Goal: Transaction & Acquisition: Purchase product/service

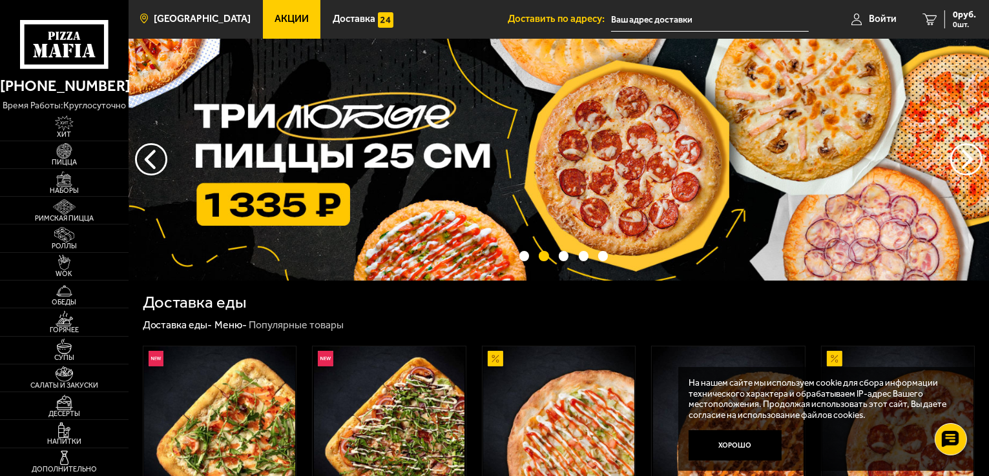
click at [160, 19] on span "[GEOGRAPHIC_DATA]" at bounding box center [202, 19] width 97 height 10
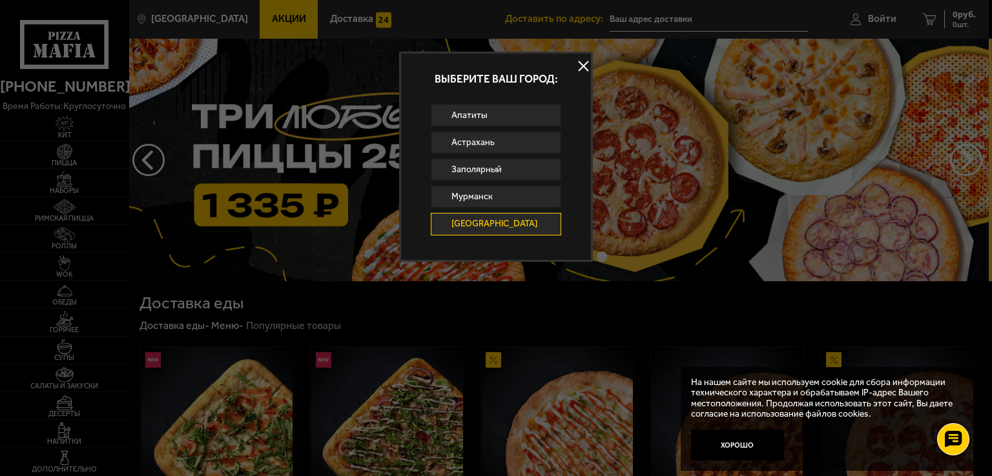
click at [863, 329] on div at bounding box center [496, 238] width 992 height 476
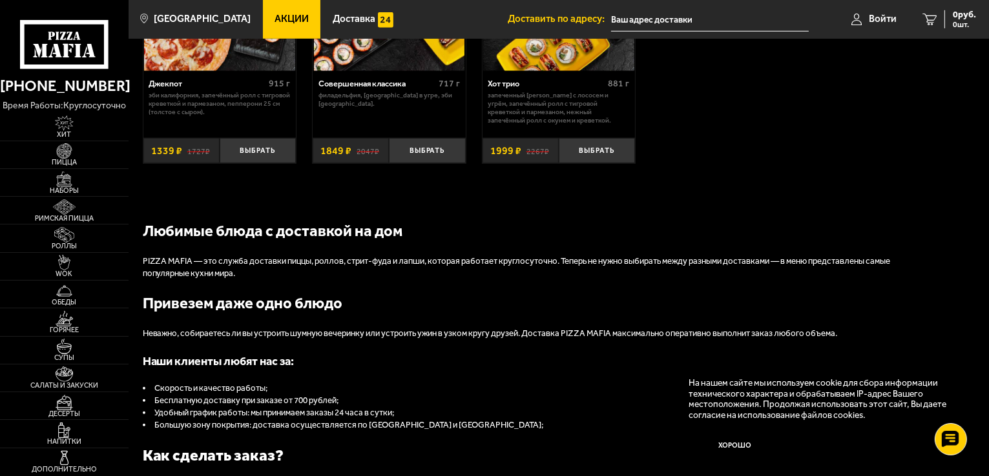
scroll to position [1291, 0]
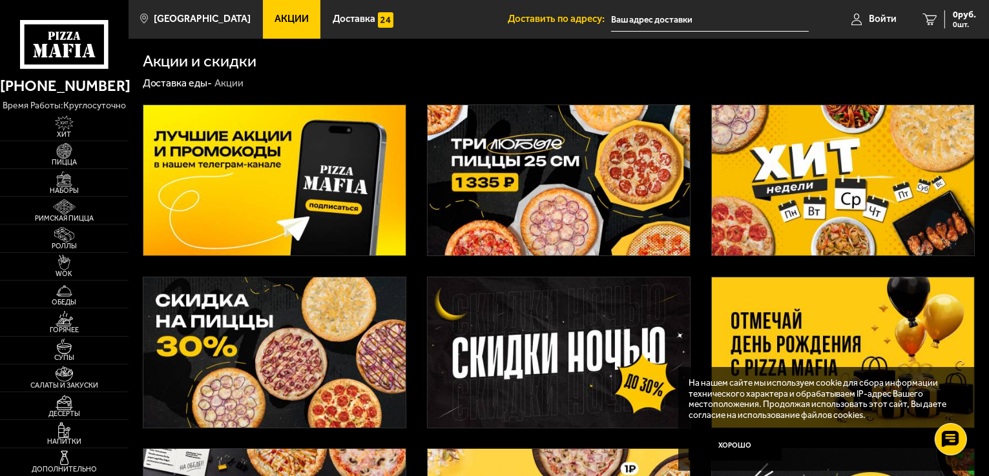
click at [240, 201] on img at bounding box center [274, 180] width 262 height 150
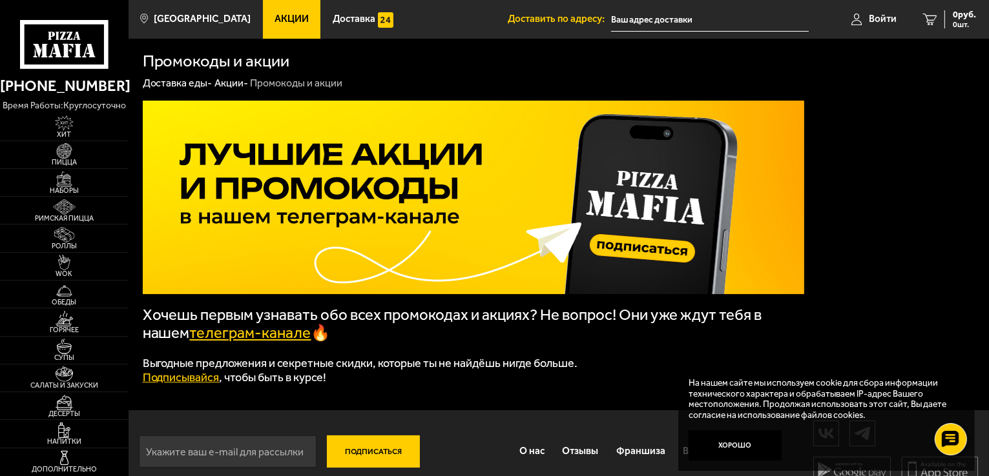
click at [247, 339] on link "телеграм-канале" at bounding box center [250, 333] width 121 height 18
click at [58, 176] on img at bounding box center [64, 179] width 39 height 15
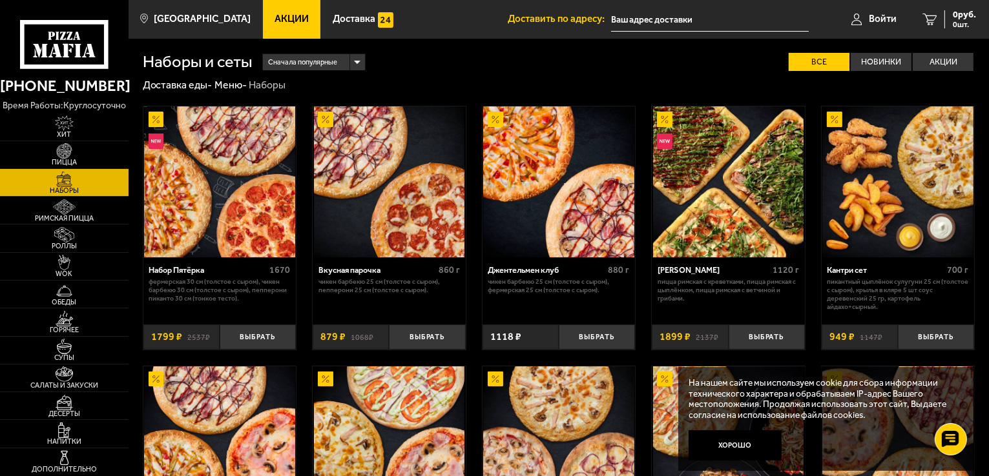
scroll to position [553, 0]
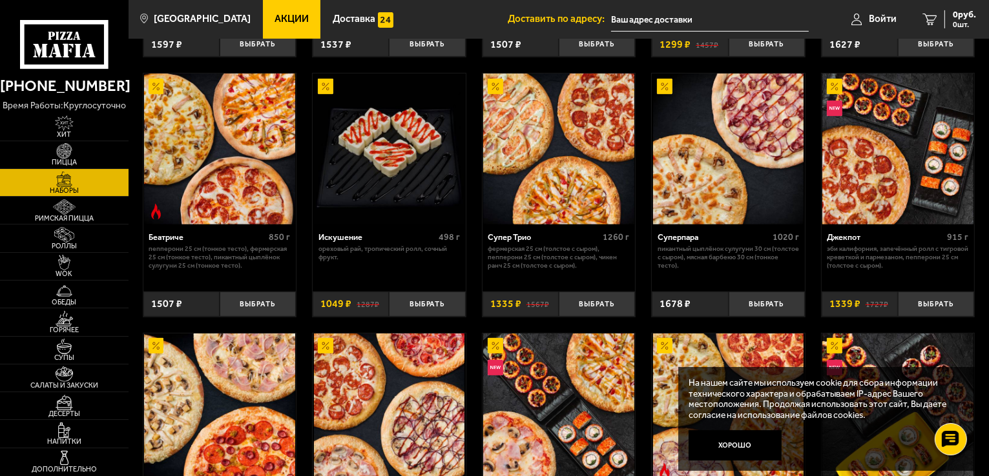
click at [165, 238] on div "Беатриче" at bounding box center [207, 237] width 117 height 10
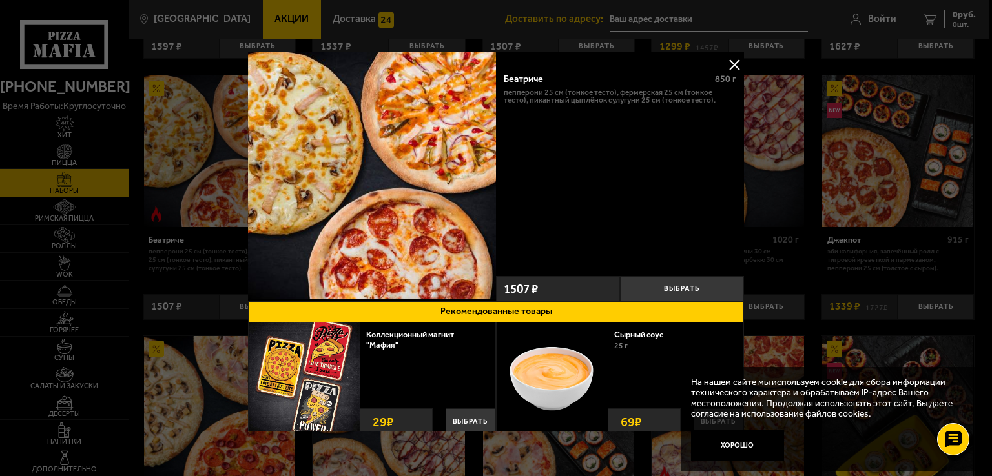
click at [772, 261] on div at bounding box center [496, 238] width 992 height 476
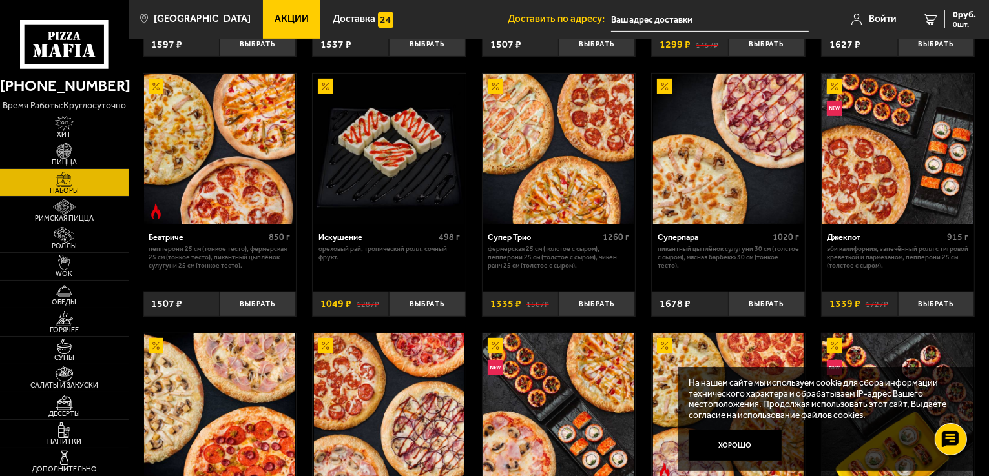
click at [194, 193] on img at bounding box center [219, 149] width 151 height 151
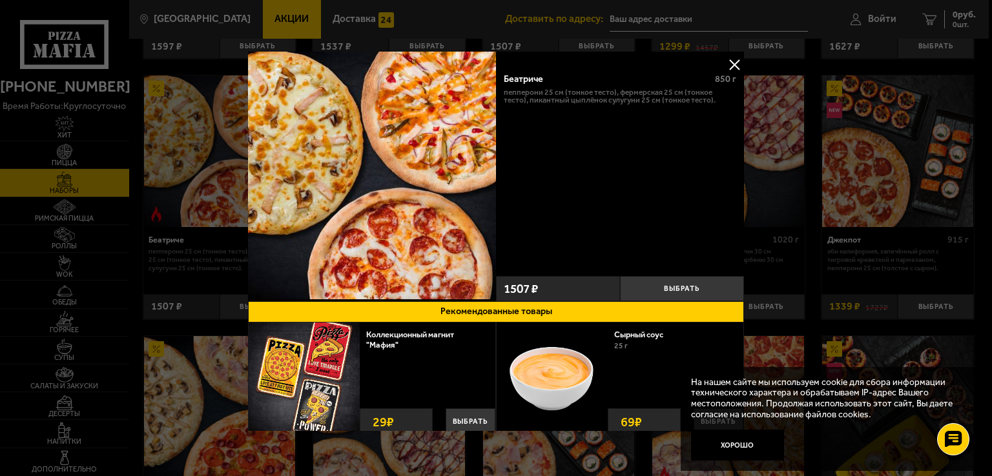
click at [382, 171] on img at bounding box center [372, 176] width 248 height 248
drag, startPoint x: 502, startPoint y: 287, endPoint x: 527, endPoint y: 285, distance: 25.3
click at [527, 285] on div "1507 ₽" at bounding box center [558, 288] width 124 height 25
copy span "1507"
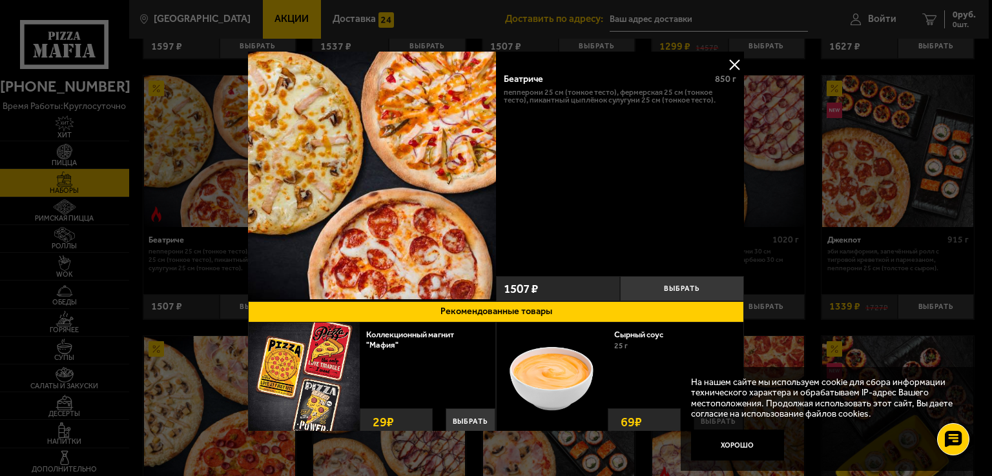
click at [948, 153] on div at bounding box center [496, 238] width 992 height 476
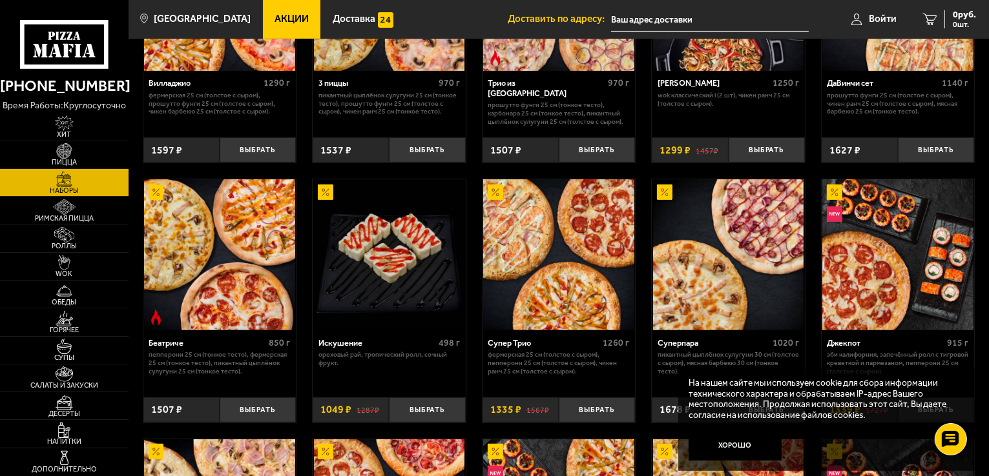
scroll to position [424, 0]
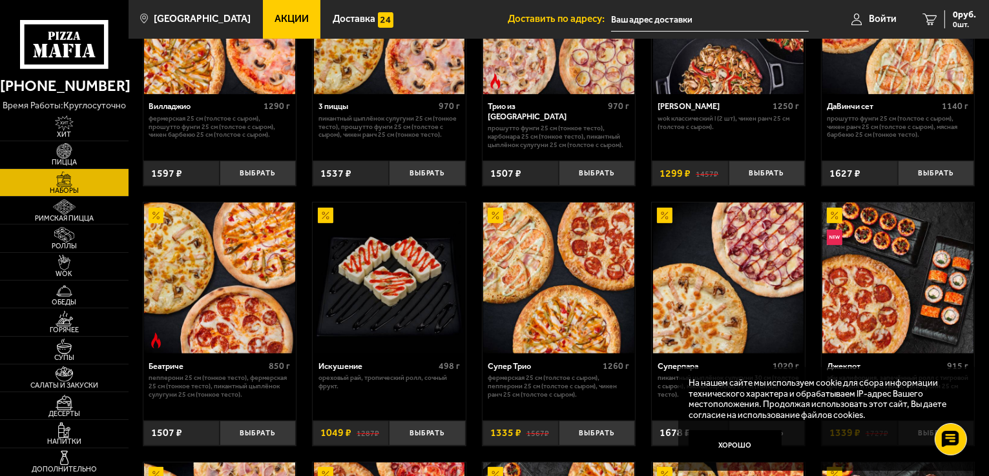
click at [600, 69] on img at bounding box center [558, 18] width 151 height 151
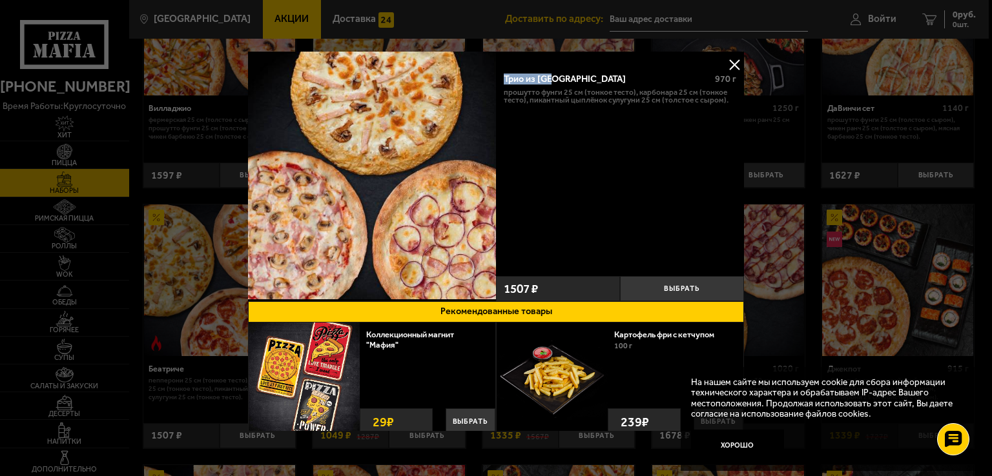
drag, startPoint x: 546, startPoint y: 80, endPoint x: 503, endPoint y: 85, distance: 43.5
click at [504, 85] on div "Трио из Рио" at bounding box center [604, 79] width 201 height 11
copy div "Трио из Рио"
click at [731, 63] on button at bounding box center [733, 64] width 19 height 19
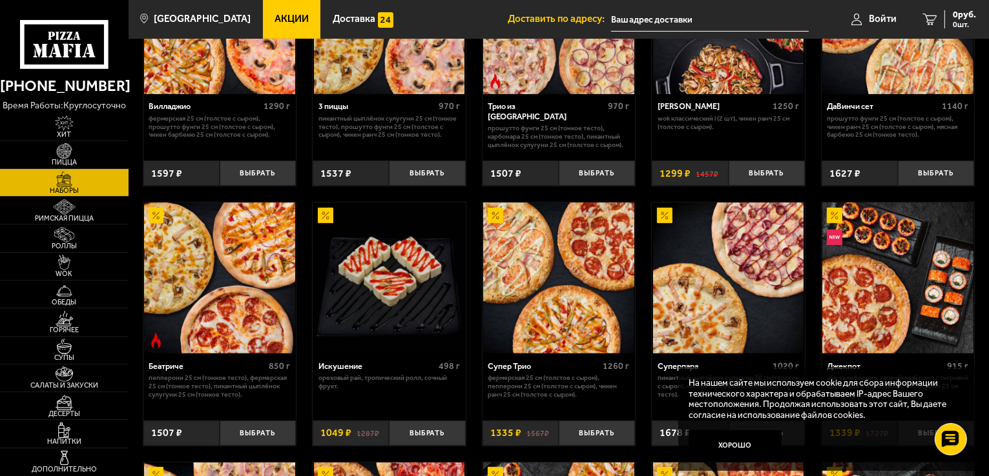
scroll to position [1340, 0]
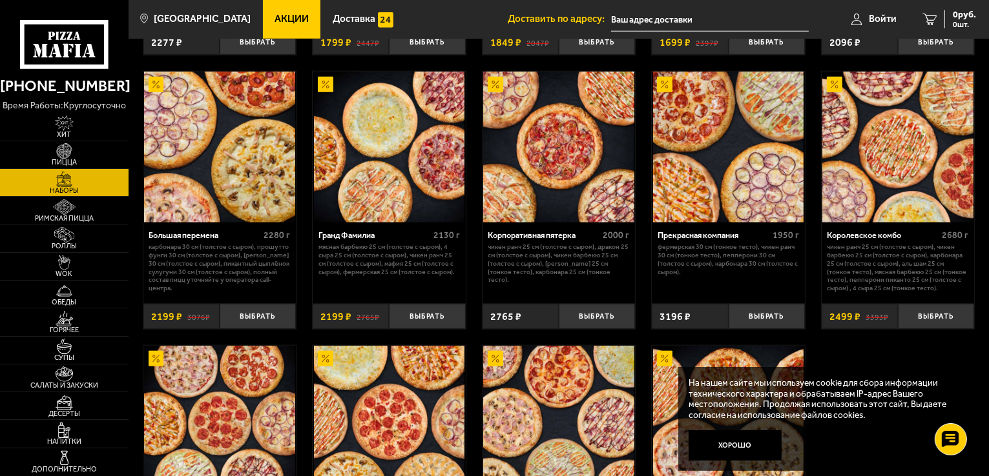
click at [846, 238] on div "Королевское комбо" at bounding box center [882, 235] width 112 height 10
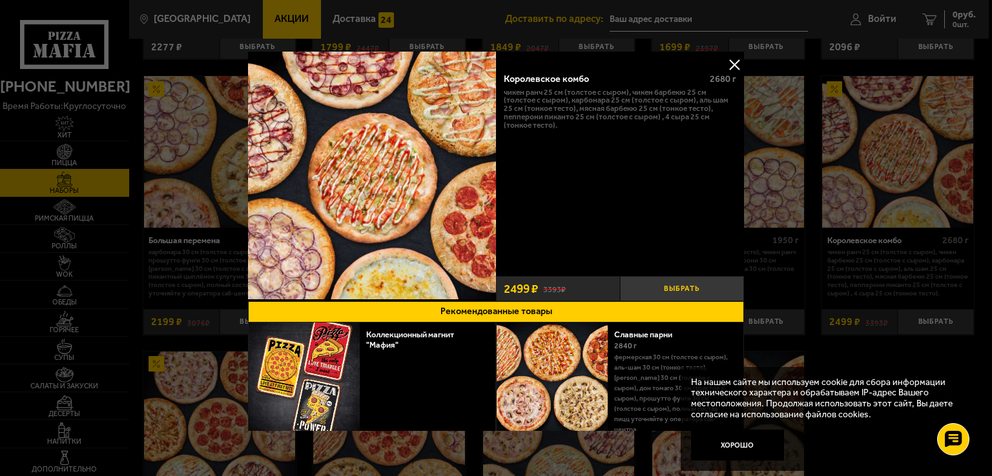
click at [680, 285] on button "Выбрать" at bounding box center [682, 288] width 124 height 25
click at [959, 17] on div at bounding box center [496, 238] width 992 height 476
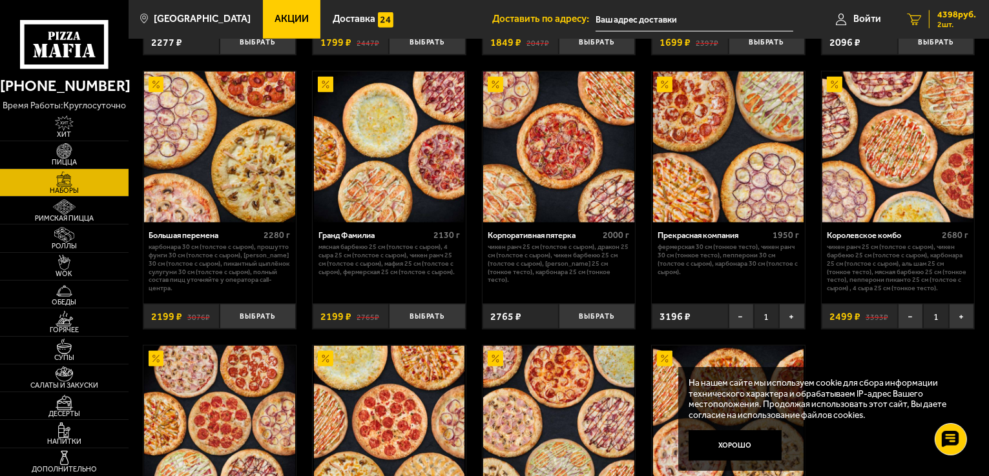
click at [954, 16] on span "4398 руб." at bounding box center [956, 14] width 39 height 9
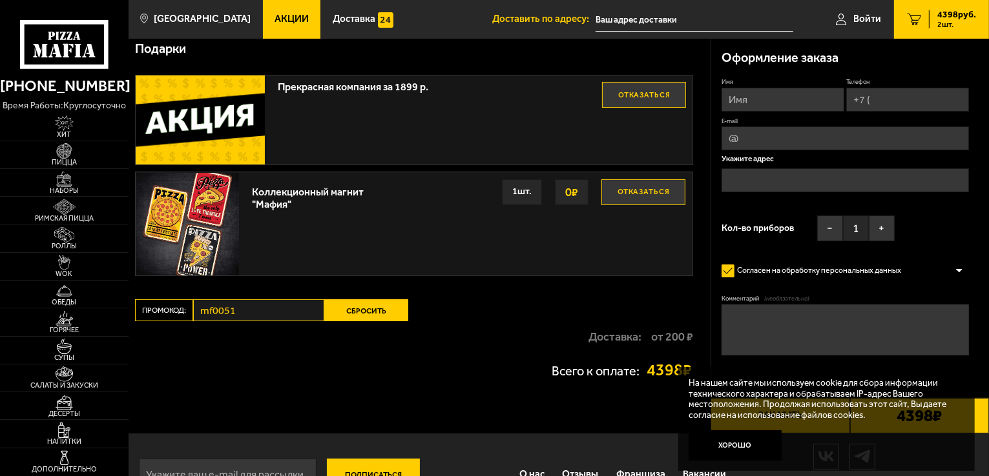
scroll to position [194, 0]
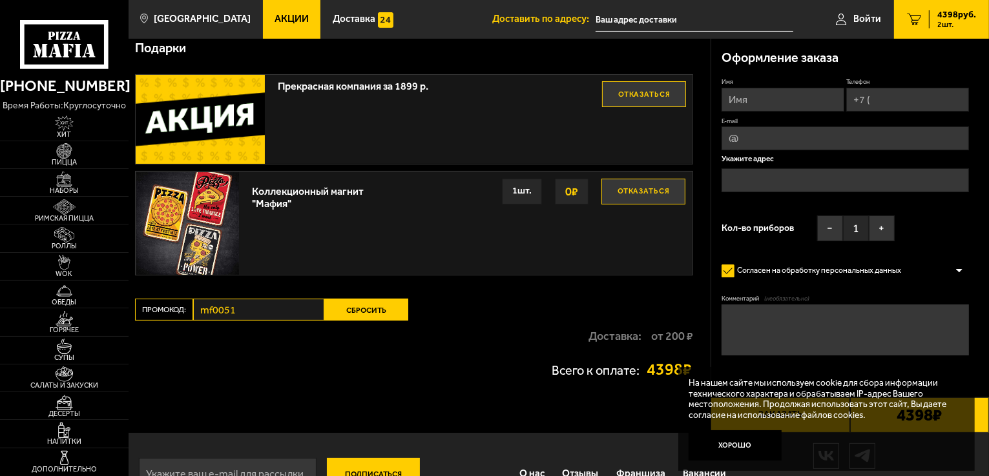
click at [351, 316] on button "Сбросить" at bounding box center [366, 310] width 84 height 22
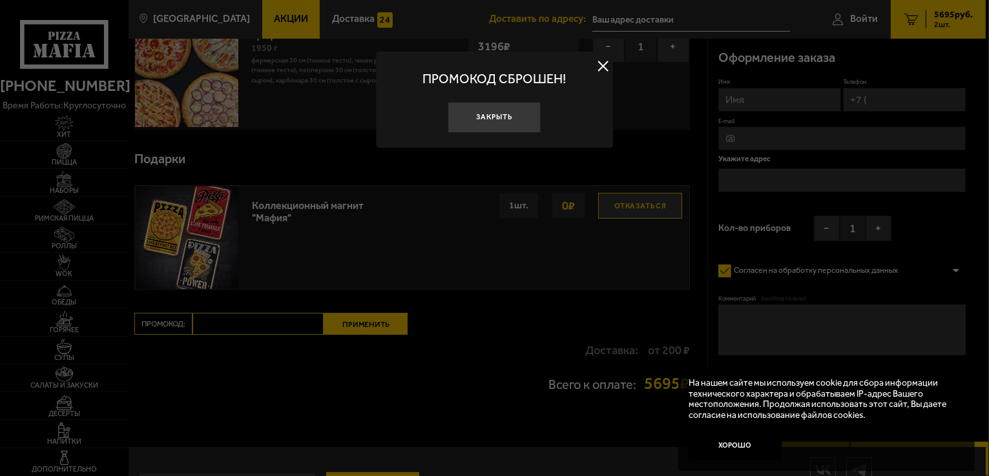
scroll to position [129, 0]
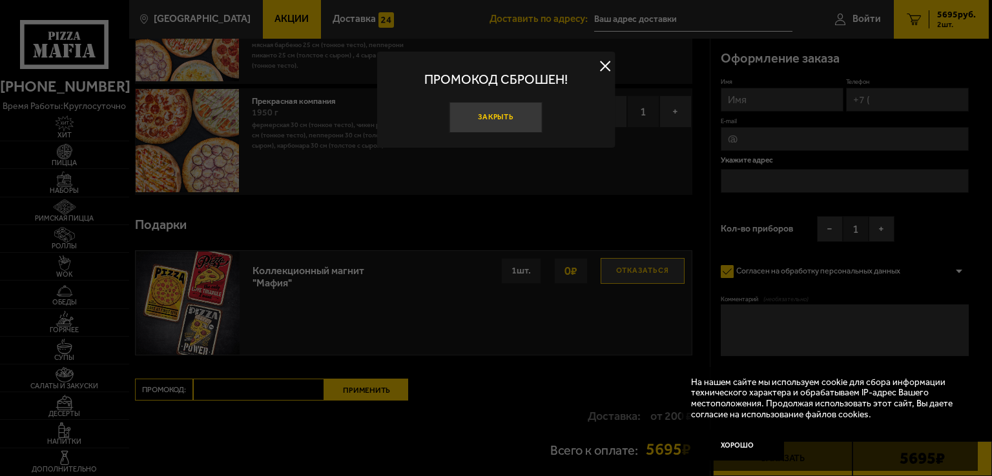
click at [482, 123] on button "Закрыть" at bounding box center [495, 117] width 93 height 31
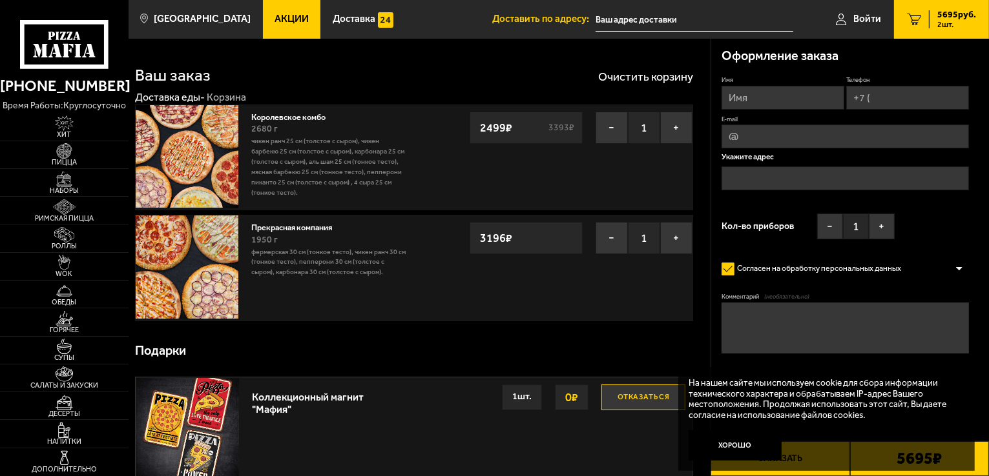
scroll to position [0, 0]
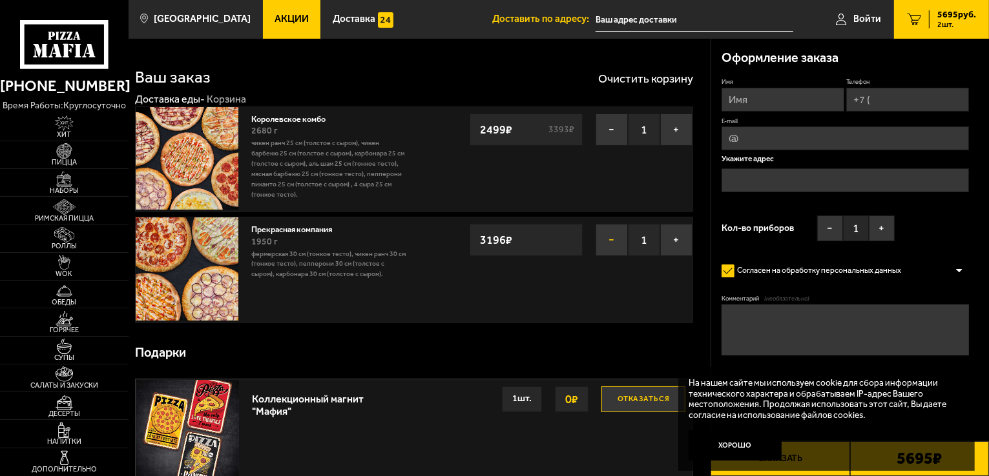
click at [613, 244] on button "−" at bounding box center [611, 240] width 32 height 32
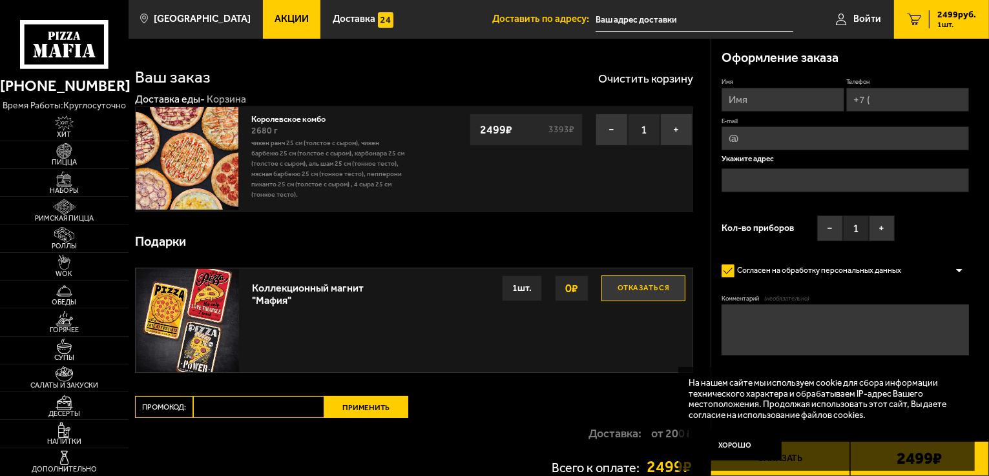
click at [254, 409] on input "Промокод:" at bounding box center [258, 407] width 131 height 22
paste input "mf0184"
type input "mf0184"
click at [364, 407] on button "Применить" at bounding box center [366, 407] width 84 height 22
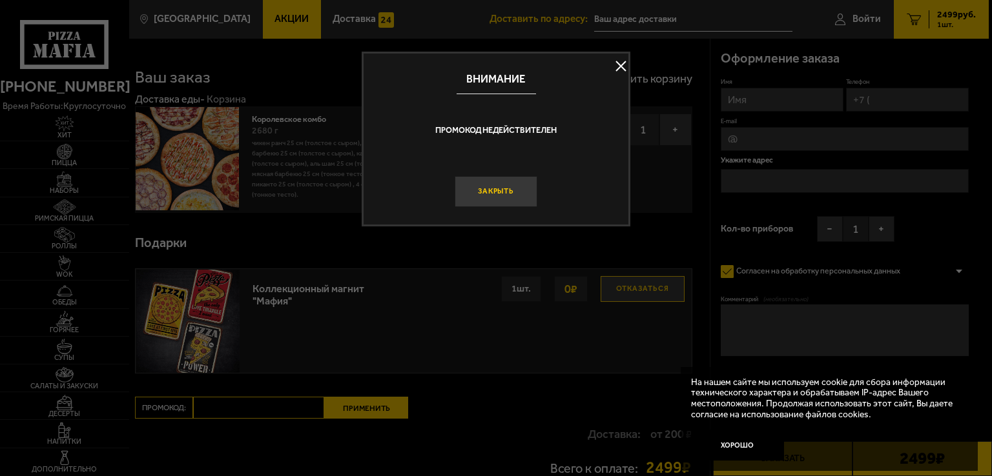
click at [499, 191] on button "Закрыть" at bounding box center [496, 191] width 83 height 31
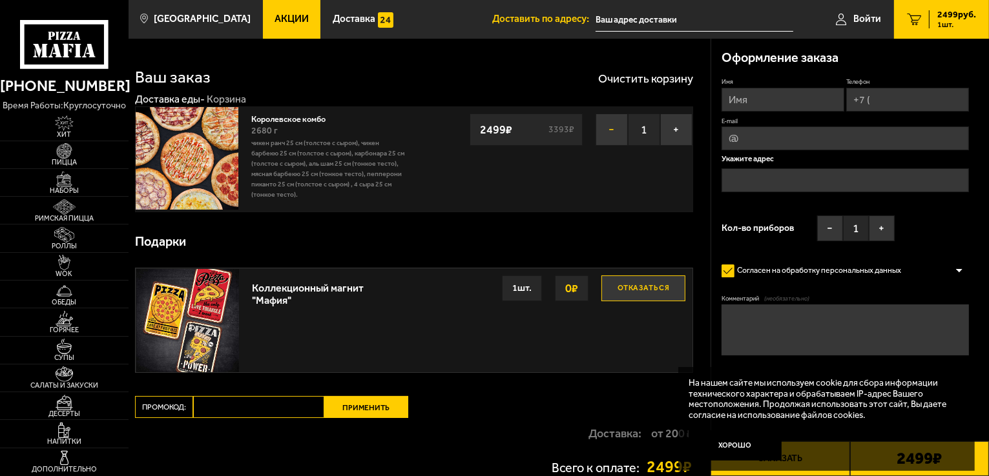
click at [608, 132] on button "−" at bounding box center [611, 130] width 32 height 32
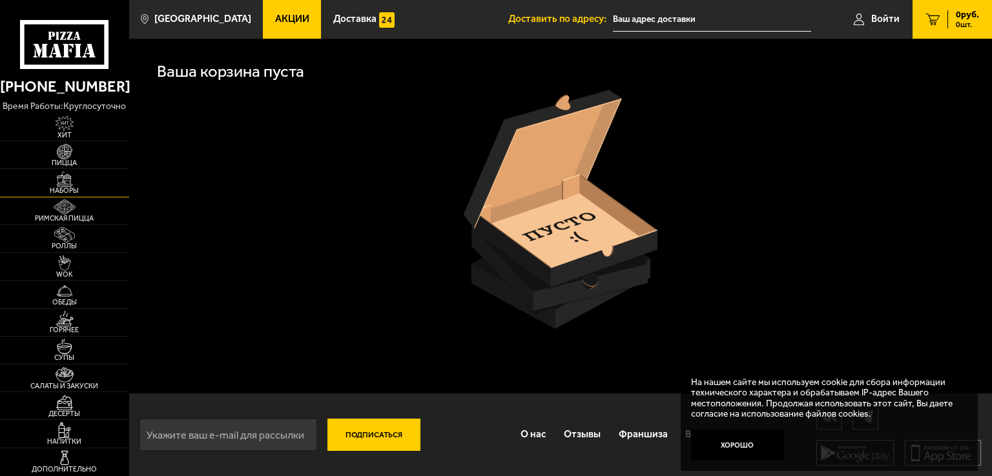
click at [65, 179] on img at bounding box center [64, 179] width 39 height 15
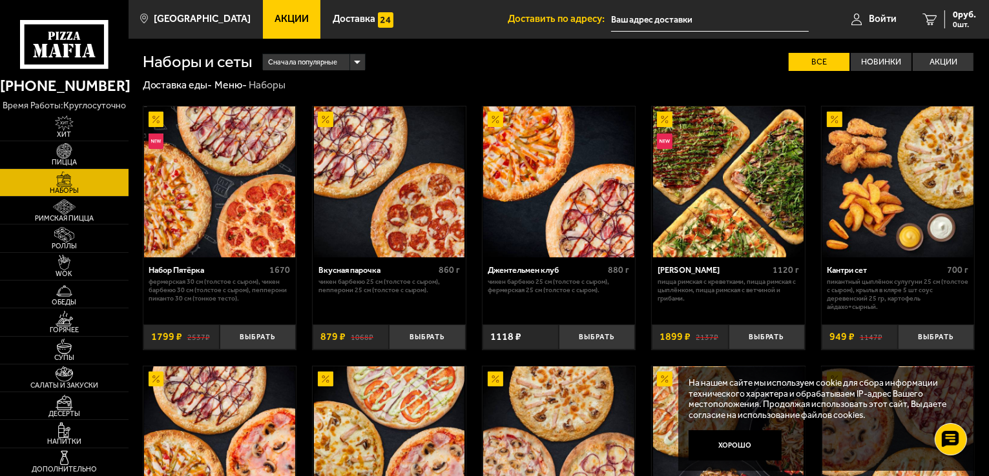
scroll to position [553, 0]
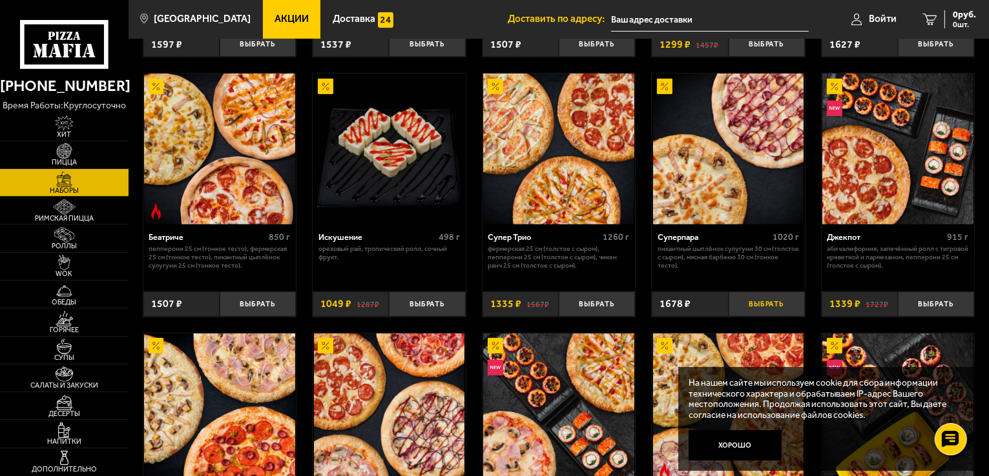
click at [763, 308] on button "Выбрать" at bounding box center [766, 304] width 76 height 25
click at [941, 19] on span "1678 руб." at bounding box center [956, 14] width 39 height 9
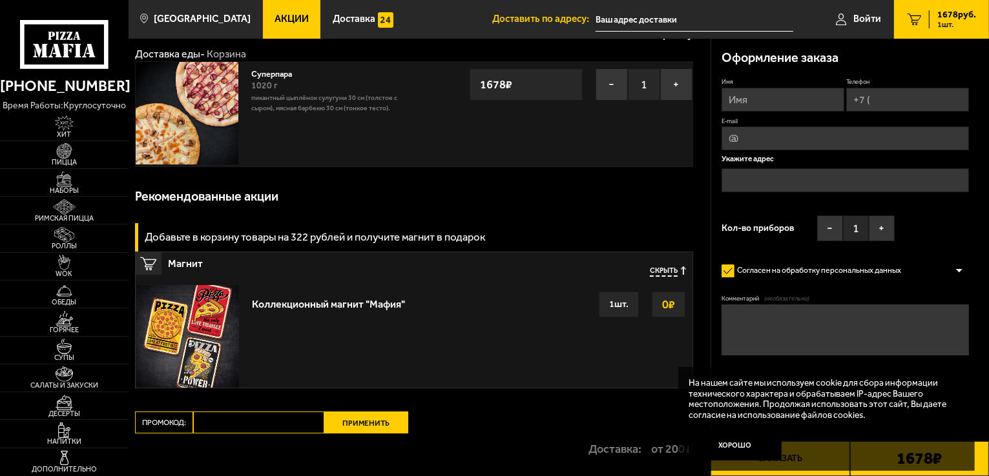
scroll to position [65, 0]
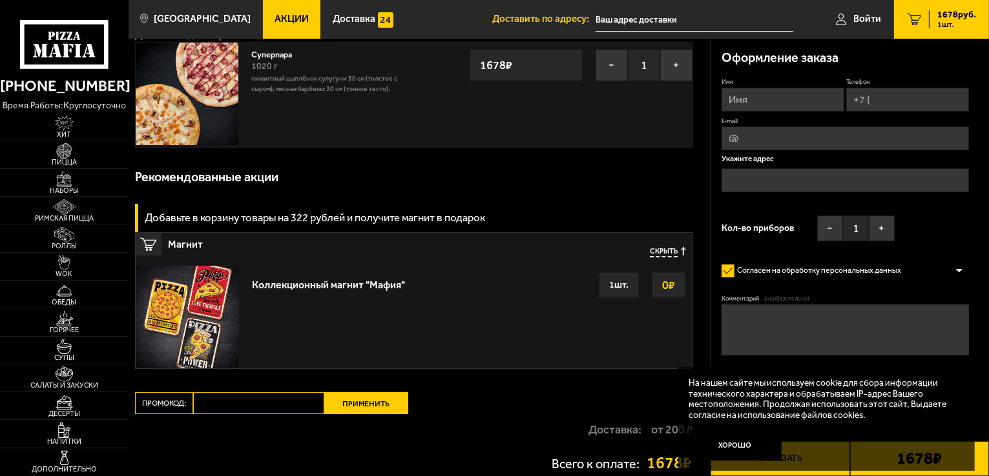
click at [247, 395] on input "Промокод:" at bounding box center [258, 404] width 131 height 22
paste input "mf0170"
type input "mf0170"
click at [360, 409] on button "Применить" at bounding box center [366, 404] width 84 height 22
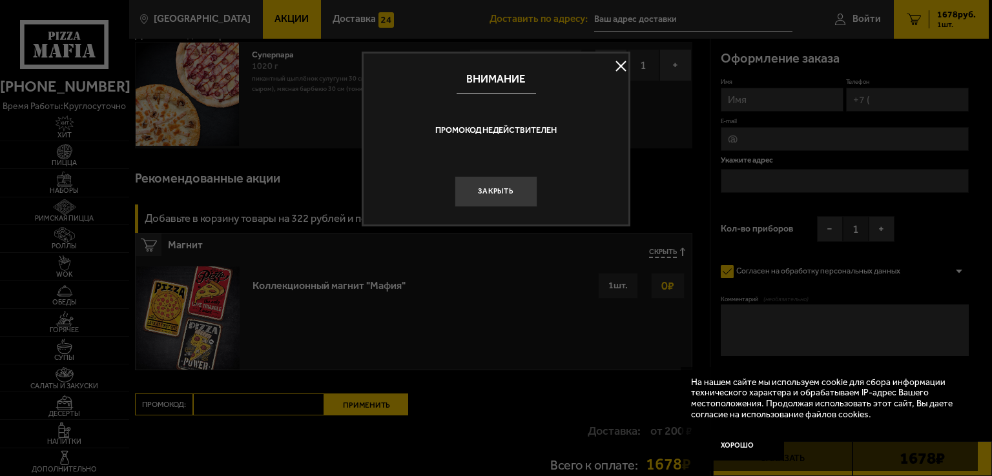
click at [501, 190] on button "Закрыть" at bounding box center [496, 191] width 83 height 31
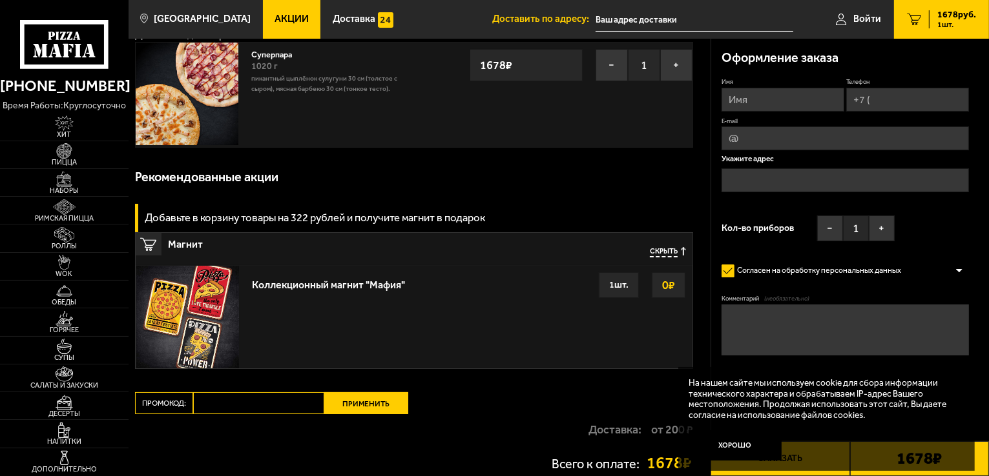
click at [253, 402] on input "Промокод:" at bounding box center [258, 404] width 131 height 22
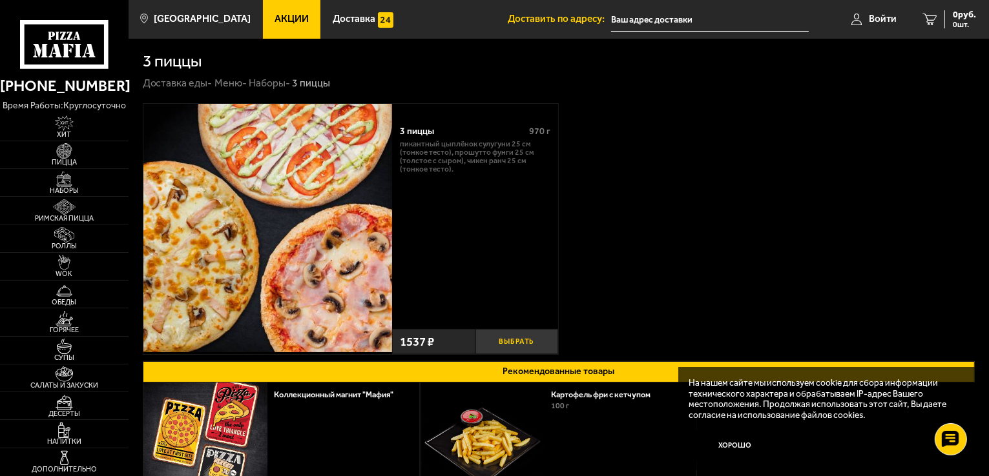
click at [512, 342] on button "Выбрать" at bounding box center [516, 341] width 83 height 25
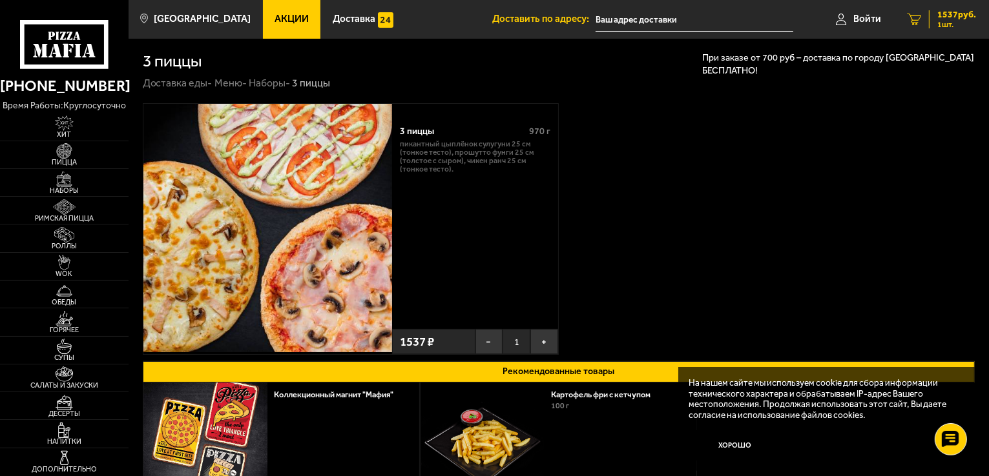
click at [965, 25] on span "1 шт." at bounding box center [956, 25] width 39 height 8
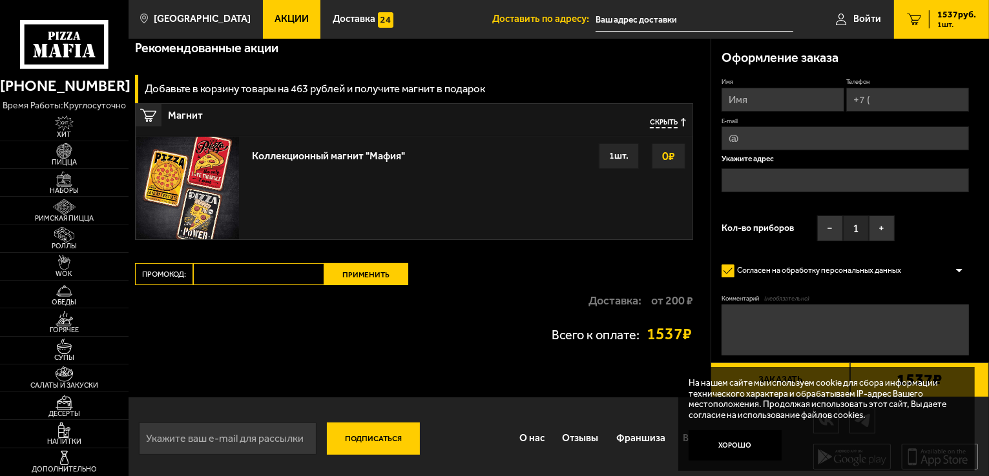
scroll to position [198, 0]
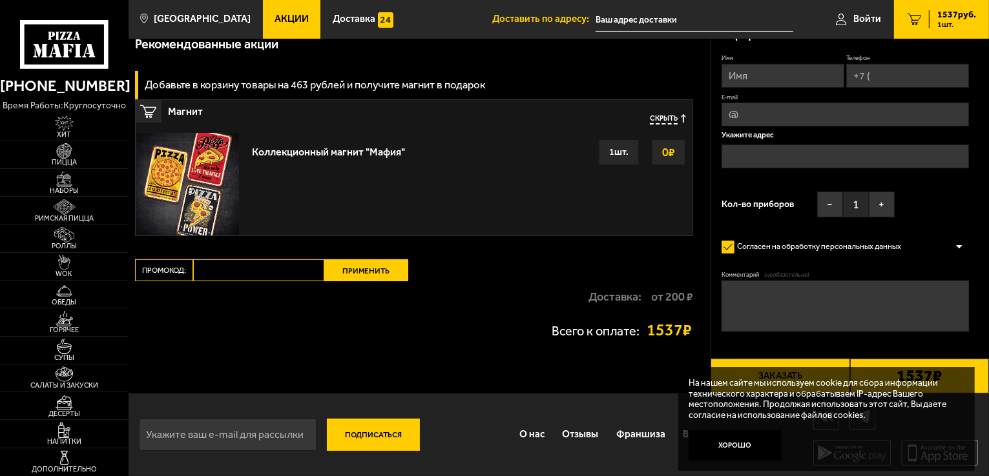
click at [228, 275] on input "Промокод:" at bounding box center [258, 271] width 131 height 22
paste input "mf0035"
type input "mf0035"
click at [374, 274] on button "Применить" at bounding box center [366, 271] width 84 height 22
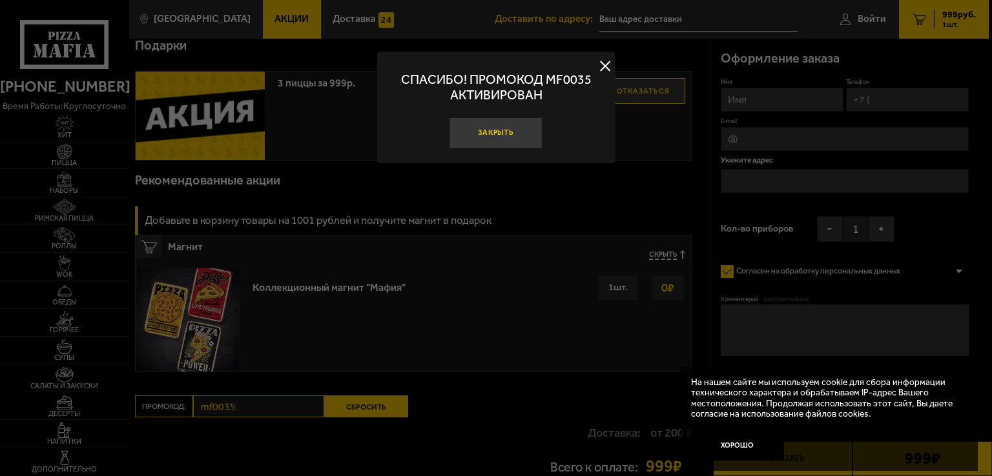
click at [507, 136] on button "Закрыть" at bounding box center [495, 133] width 93 height 31
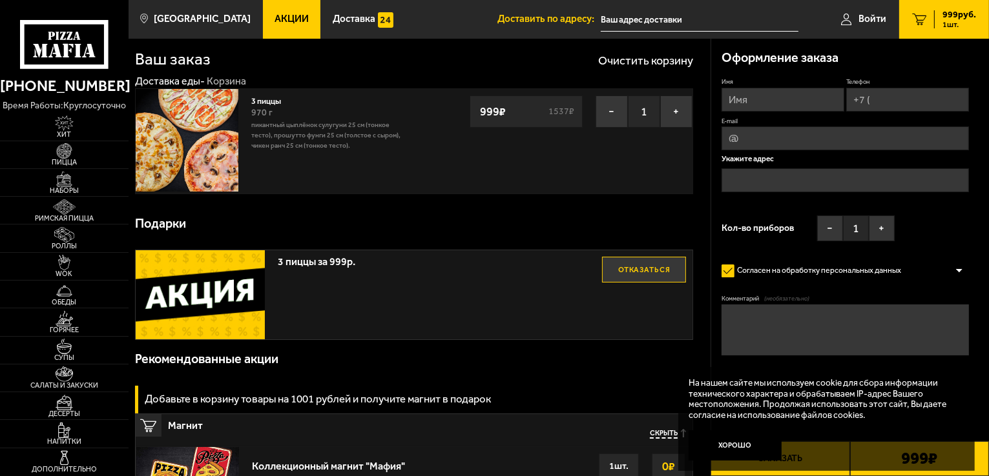
scroll to position [0, 0]
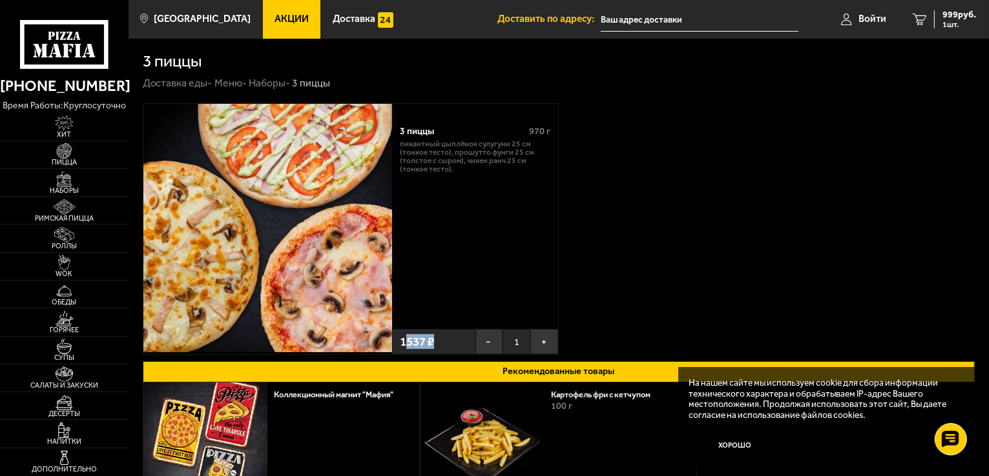
drag, startPoint x: 441, startPoint y: 339, endPoint x: 404, endPoint y: 345, distance: 37.4
click at [404, 345] on div "1537 ₽" at bounding box center [433, 341] width 83 height 25
click at [401, 344] on span "1537 ₽" at bounding box center [417, 342] width 34 height 12
drag, startPoint x: 398, startPoint y: 342, endPoint x: 425, endPoint y: 341, distance: 27.1
click at [425, 341] on div "1537 ₽" at bounding box center [433, 341] width 83 height 25
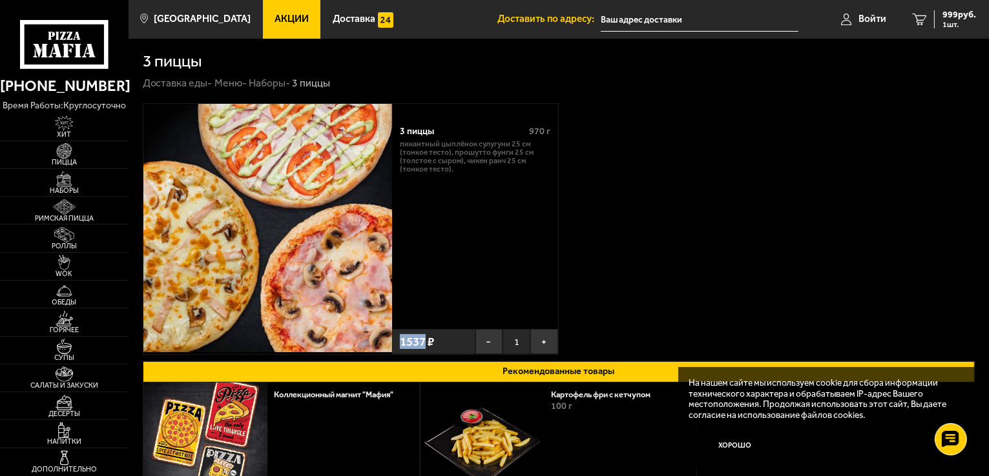
copy span "1537"
click at [59, 27] on icon at bounding box center [64, 44] width 89 height 49
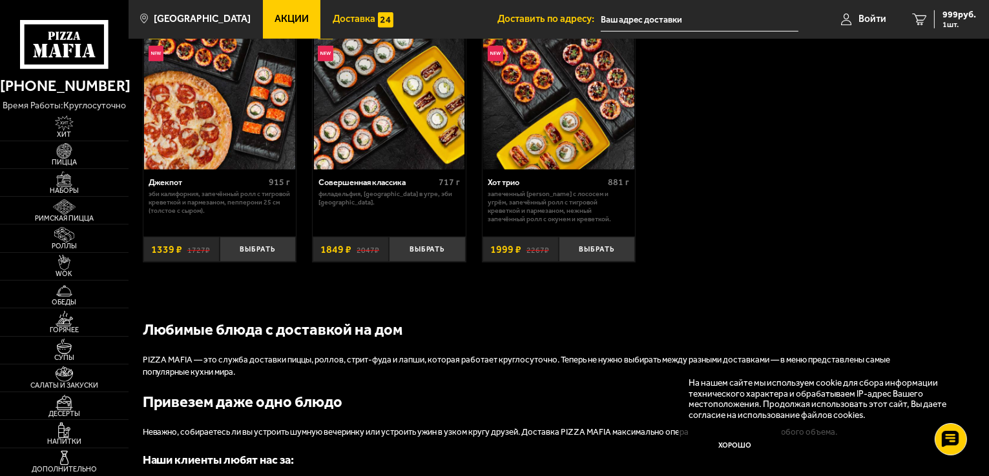
scroll to position [839, 0]
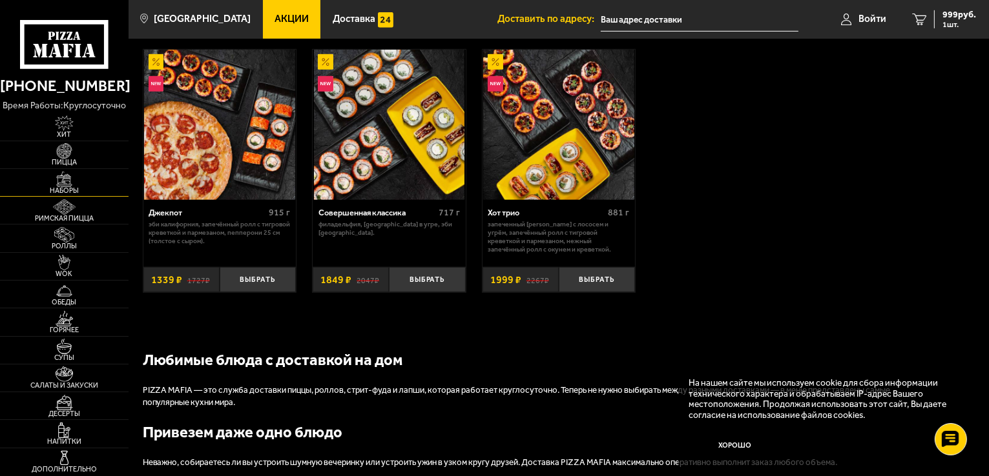
click at [65, 175] on img at bounding box center [64, 179] width 39 height 15
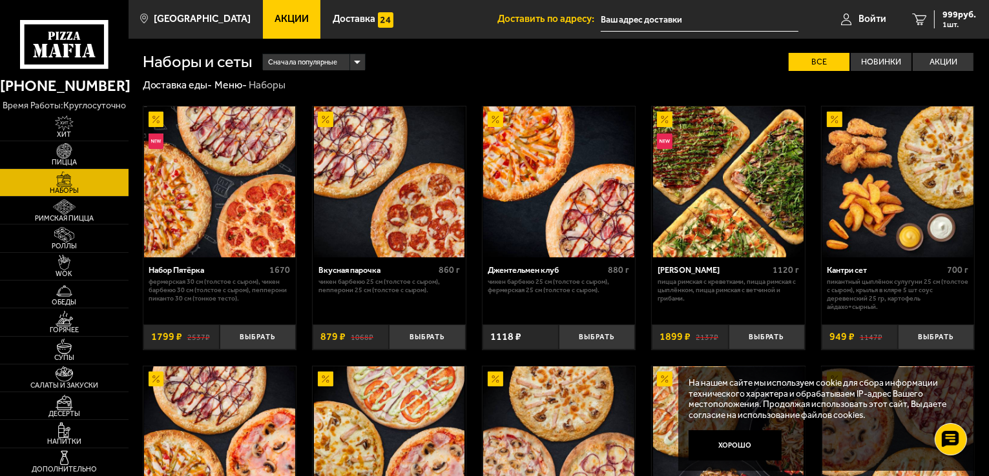
scroll to position [292, 0]
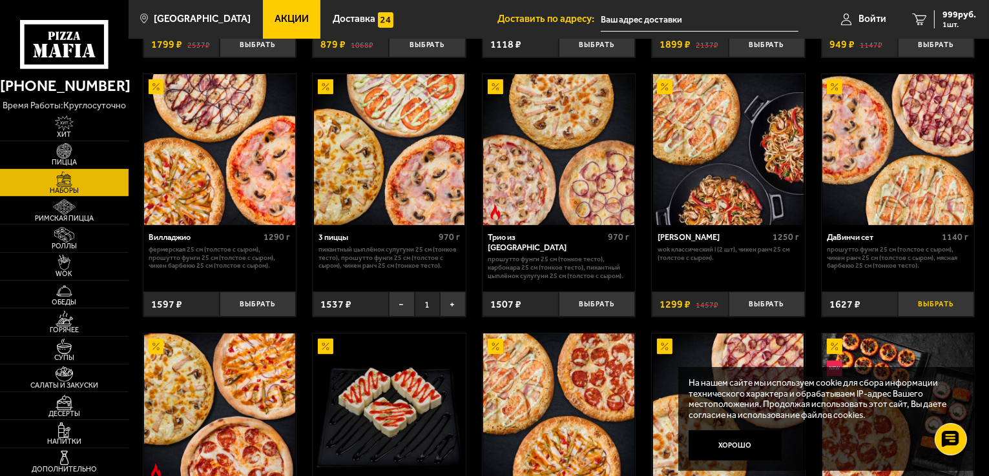
click at [934, 304] on button "Выбрать" at bounding box center [935, 304] width 76 height 25
click at [955, 14] on span "3305 руб." at bounding box center [956, 14] width 39 height 9
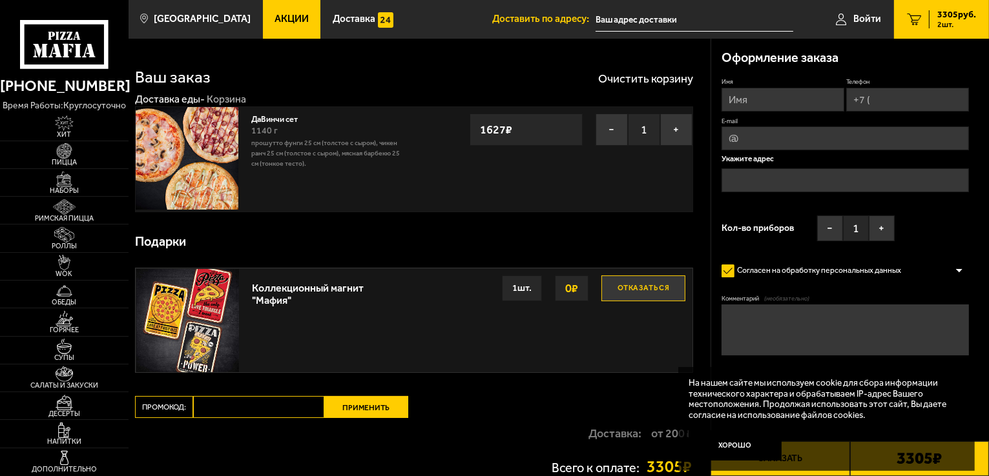
click at [284, 406] on input "Промокод:" at bounding box center [258, 407] width 131 height 22
paste input "mf0171"
type input "mf0171"
click at [370, 414] on button "Применить" at bounding box center [366, 407] width 84 height 22
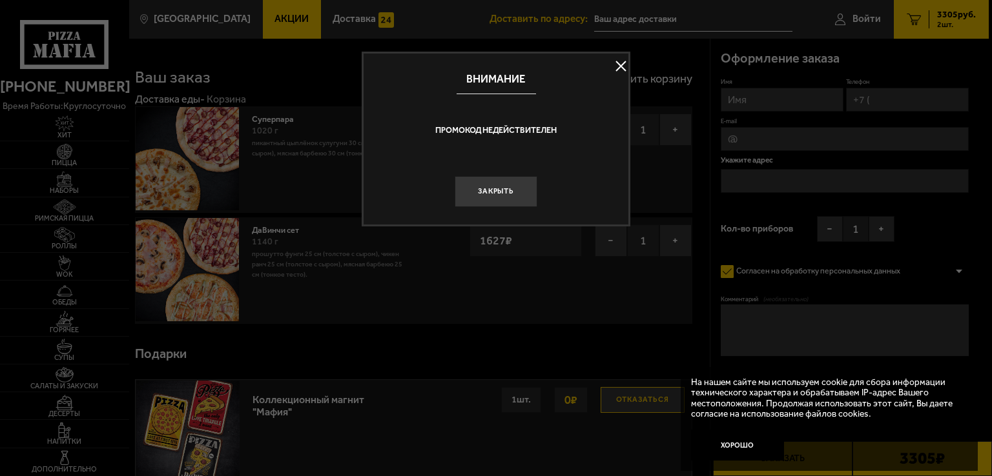
click at [621, 63] on button at bounding box center [620, 66] width 19 height 19
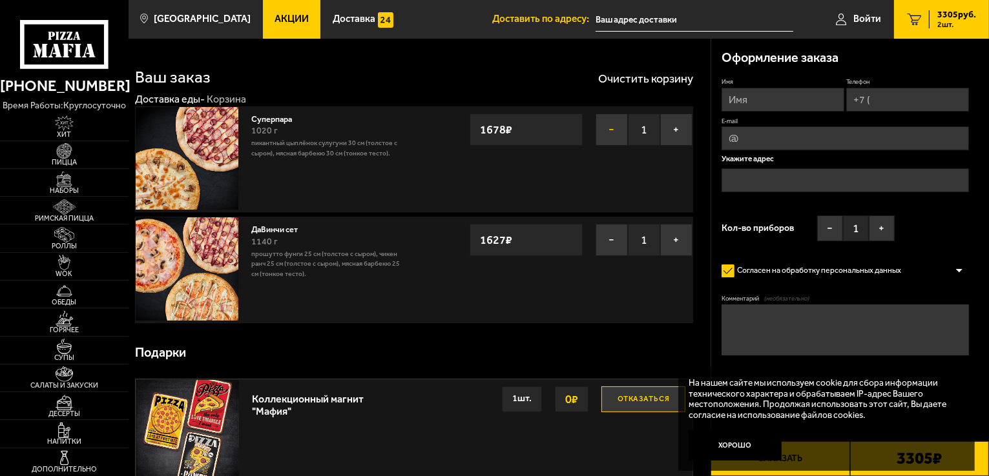
click at [602, 125] on button "−" at bounding box center [611, 130] width 32 height 32
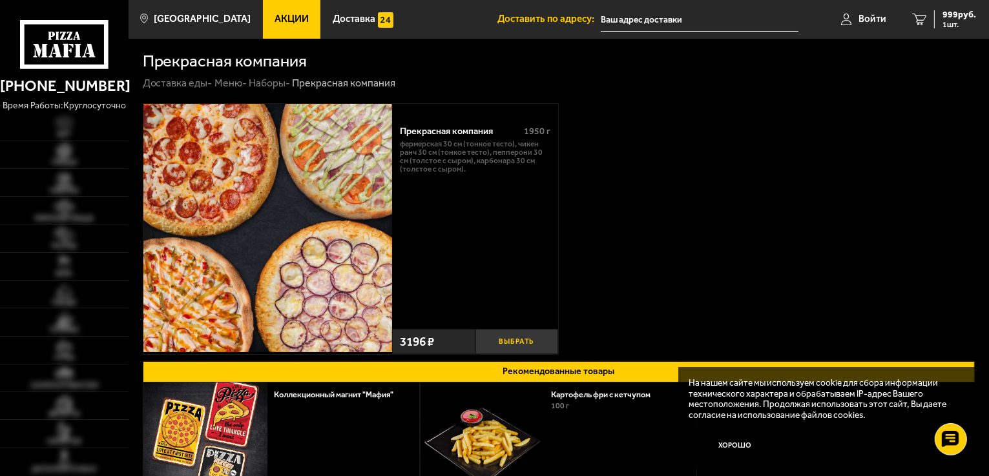
click at [509, 343] on button "Выбрать" at bounding box center [516, 341] width 83 height 25
click at [956, 19] on span "4195 руб." at bounding box center [956, 14] width 39 height 9
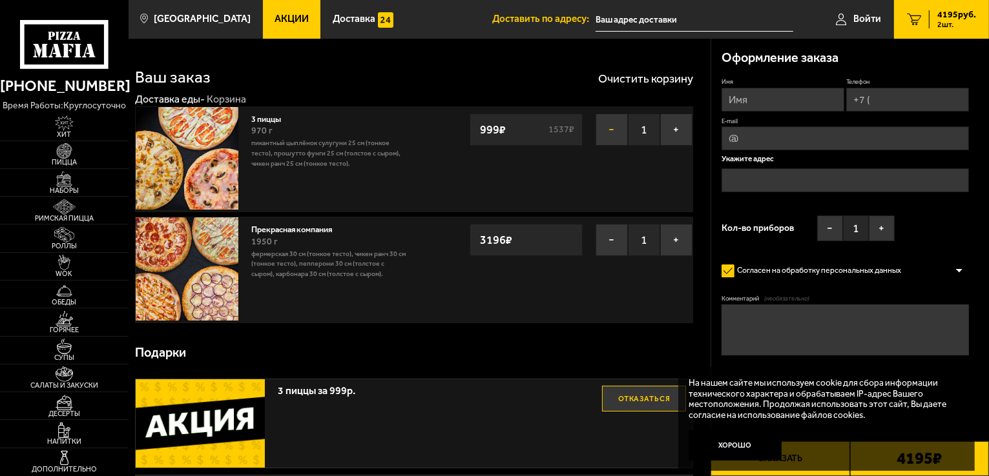
click at [612, 128] on button "−" at bounding box center [611, 130] width 32 height 32
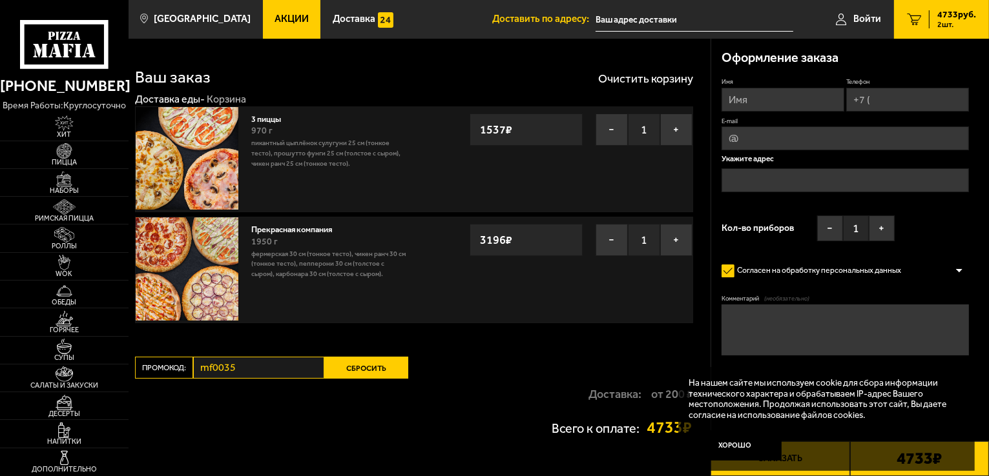
click at [343, 368] on button "Сбросить" at bounding box center [366, 368] width 84 height 22
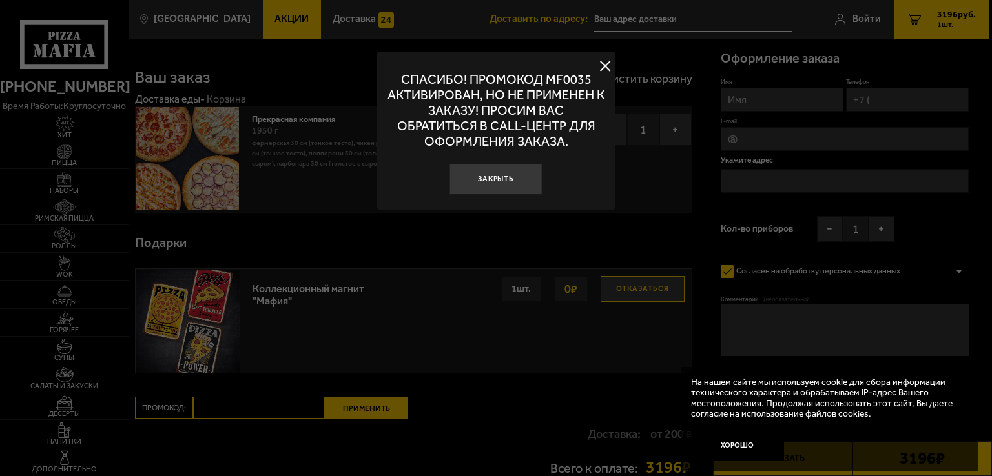
click at [607, 63] on button at bounding box center [604, 66] width 19 height 19
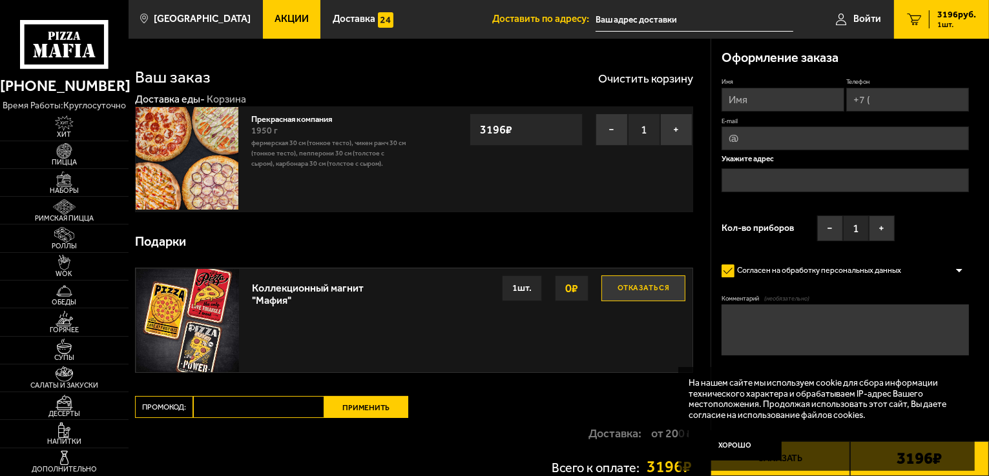
click at [220, 398] on input "Промокод:" at bounding box center [258, 407] width 131 height 22
paste input "mf0051"
type input "mf0051"
click at [391, 403] on button "Применить" at bounding box center [366, 407] width 84 height 22
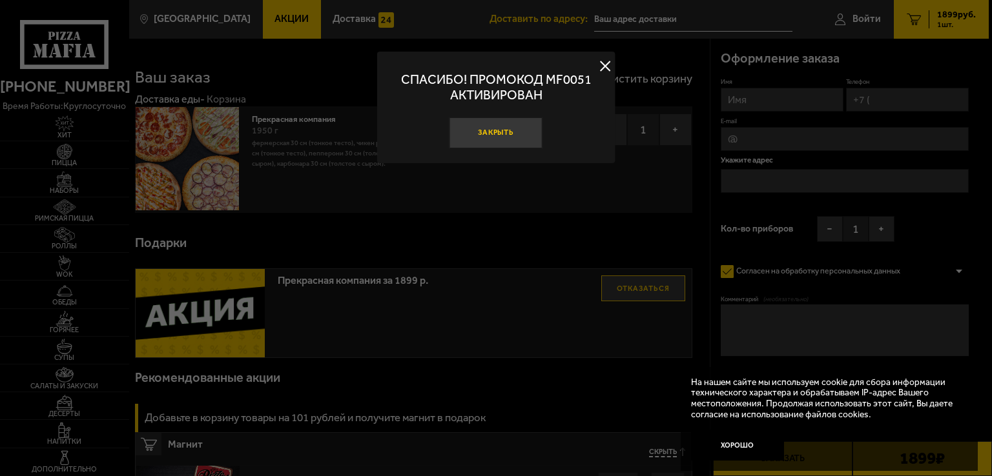
click at [504, 132] on button "Закрыть" at bounding box center [495, 133] width 93 height 31
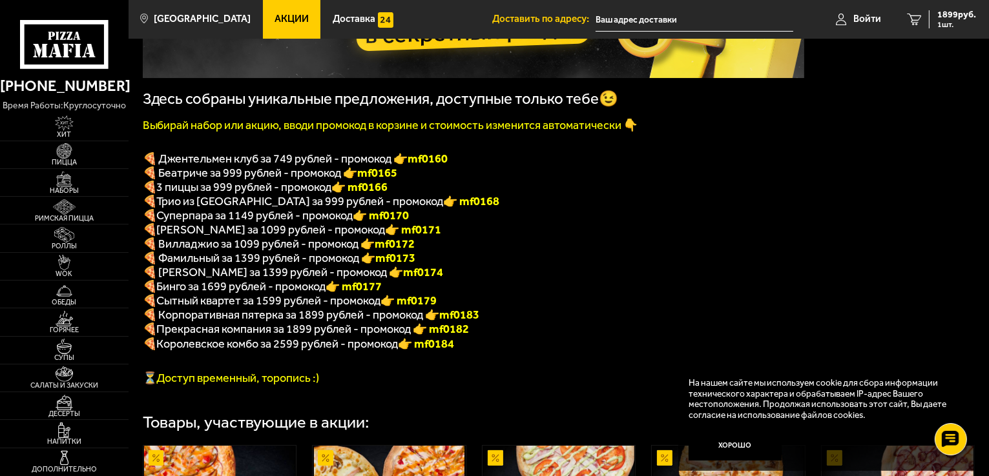
scroll to position [194, 0]
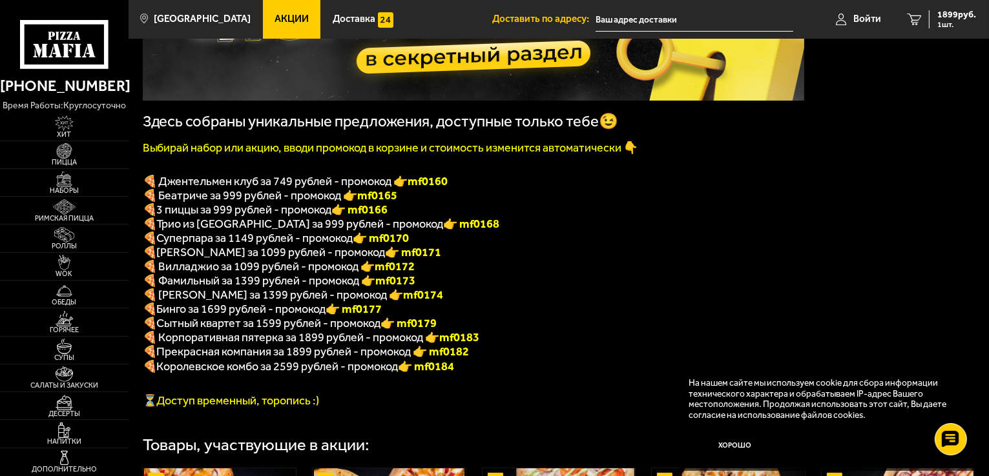
click at [207, 174] on p at bounding box center [473, 170] width 661 height 10
drag, startPoint x: 454, startPoint y: 187, endPoint x: 413, endPoint y: 187, distance: 40.7
click at [413, 187] on p "🍕 Джентельмен клуб за 749 рублей - промокод 👉 mf0160" at bounding box center [473, 181] width 661 height 14
copy b "mf0160"
drag, startPoint x: 259, startPoint y: 190, endPoint x: 161, endPoint y: 192, distance: 98.2
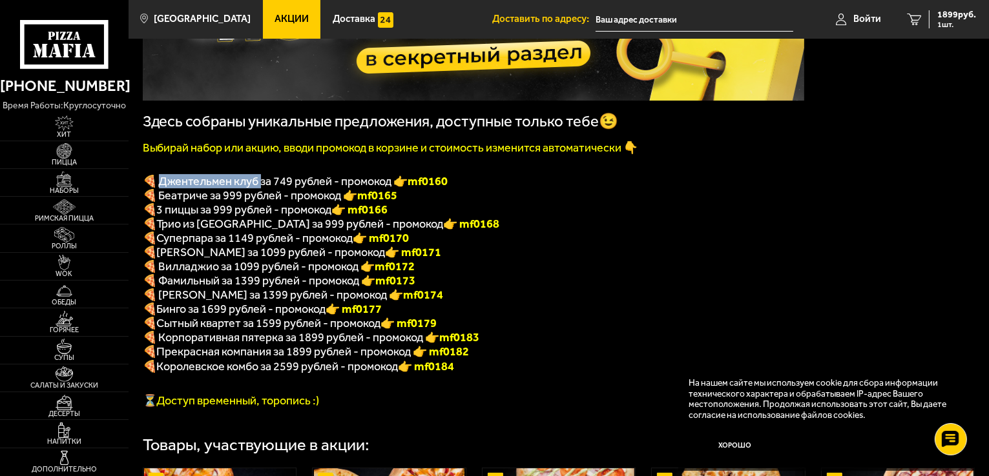
click at [161, 189] on span "🍕 Джентельмен клуб за 749 рублей - промокод 👉 mf0160" at bounding box center [295, 181] width 305 height 14
copy span "жентельмен клуб з"
drag, startPoint x: 292, startPoint y: 187, endPoint x: 274, endPoint y: 190, distance: 18.5
click at [274, 189] on span "🍕 Джентельмен клуб за 749 рублей - промокод 👉 mf0160" at bounding box center [295, 181] width 305 height 14
copy span "49"
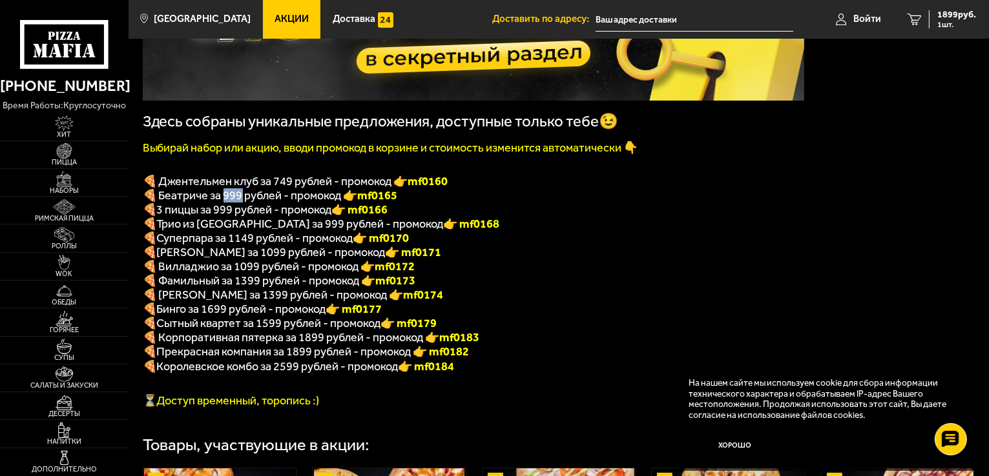
drag, startPoint x: 241, startPoint y: 204, endPoint x: 222, endPoint y: 207, distance: 18.9
click at [222, 203] on span "🍕 Беатриче за 999 рублей - промокод 👉 mf0165" at bounding box center [270, 196] width 255 height 14
copy span "99"
drag, startPoint x: 399, startPoint y: 202, endPoint x: 364, endPoint y: 204, distance: 35.6
click at [364, 203] on b "mf0165" at bounding box center [378, 196] width 40 height 14
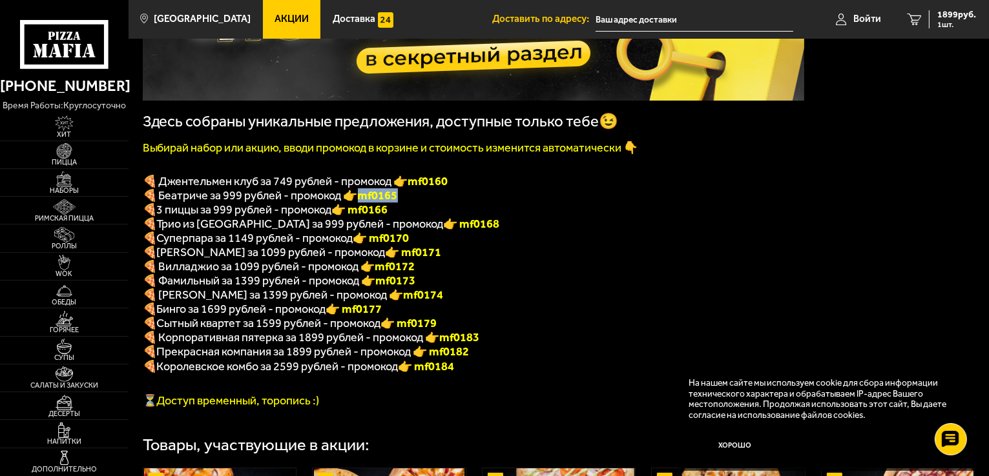
copy b "mf0165"
drag, startPoint x: 416, startPoint y: 234, endPoint x: 372, endPoint y: 233, distance: 43.9
click at [372, 231] on p "🍕 Трио из Рио за 999 рублей - промокод 👉 mf0168" at bounding box center [473, 224] width 661 height 14
copy font "f0168"
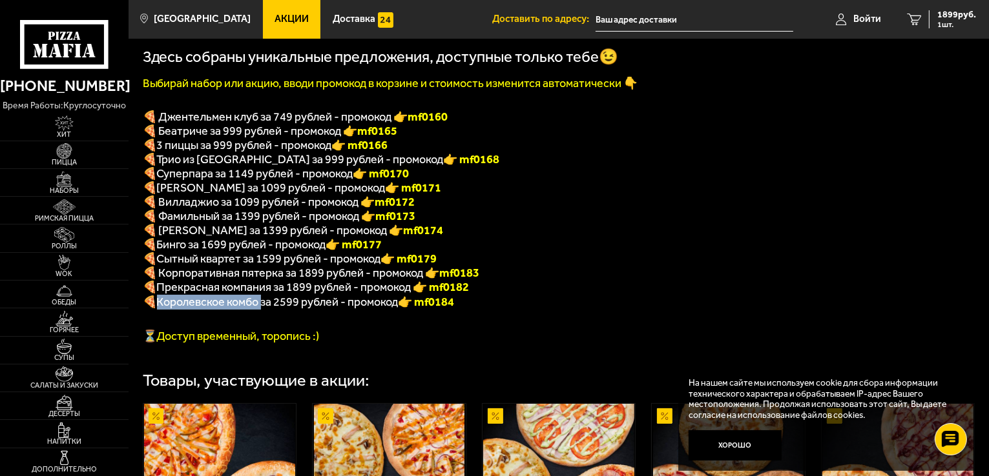
drag, startPoint x: 262, startPoint y: 313, endPoint x: 156, endPoint y: 314, distance: 106.5
click at [156, 310] on p "🍕 Королевское комбо за 2599 рублей - промокод 👉 mf0184" at bounding box center [473, 302] width 661 height 15
copy p "🍕 Королевское комбо"
drag, startPoint x: 460, startPoint y: 313, endPoint x: 421, endPoint y: 318, distance: 39.6
click at [421, 309] on font "👉 mf0184" at bounding box center [426, 302] width 56 height 14
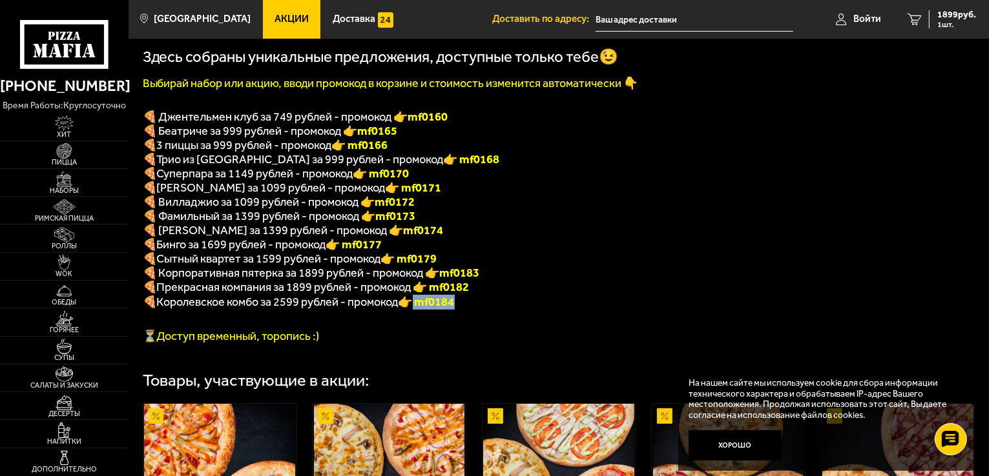
copy font "mf0184"
drag, startPoint x: 214, startPoint y: 181, endPoint x: 159, endPoint y: 179, distance: 54.9
click at [159, 179] on span "Суперпара за 1149 рублей - промокод" at bounding box center [255, 174] width 196 height 14
copy span "Суперпара"
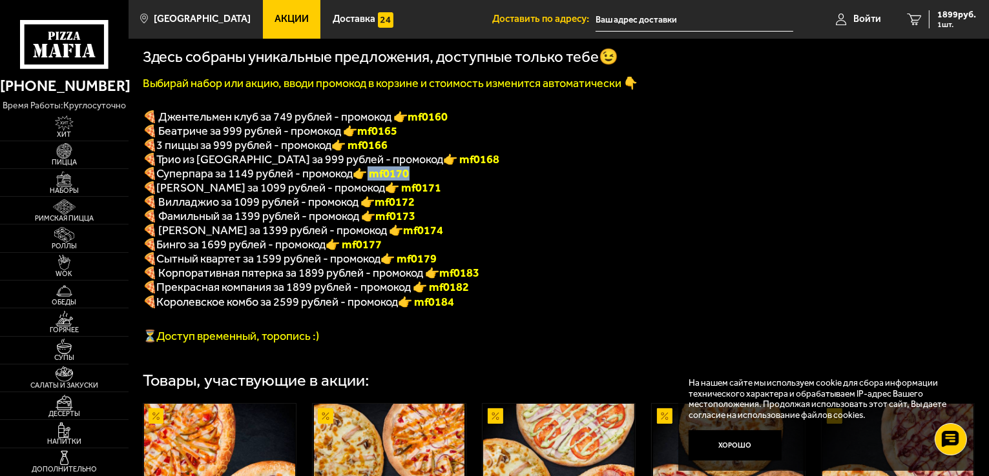
drag, startPoint x: 416, startPoint y: 180, endPoint x: 374, endPoint y: 183, distance: 41.4
click at [374, 181] on p "🍕 Суперпара за 1149 рублей - промокод 👉 mf0170" at bounding box center [473, 174] width 661 height 14
drag, startPoint x: 405, startPoint y: 196, endPoint x: 366, endPoint y: 200, distance: 38.9
click at [366, 195] on p "🍕 ДаВинчи за 1099 рублей - промокод 👉 mf0171" at bounding box center [473, 188] width 661 height 14
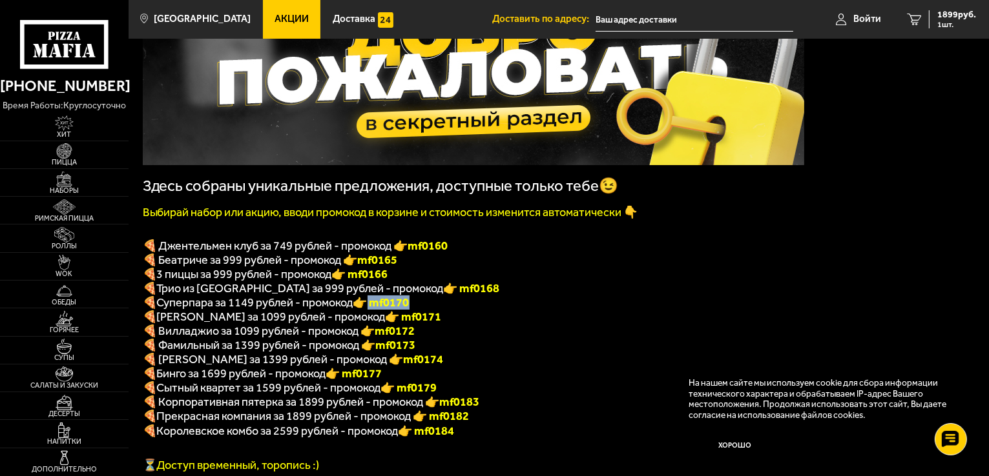
scroll to position [129, 0]
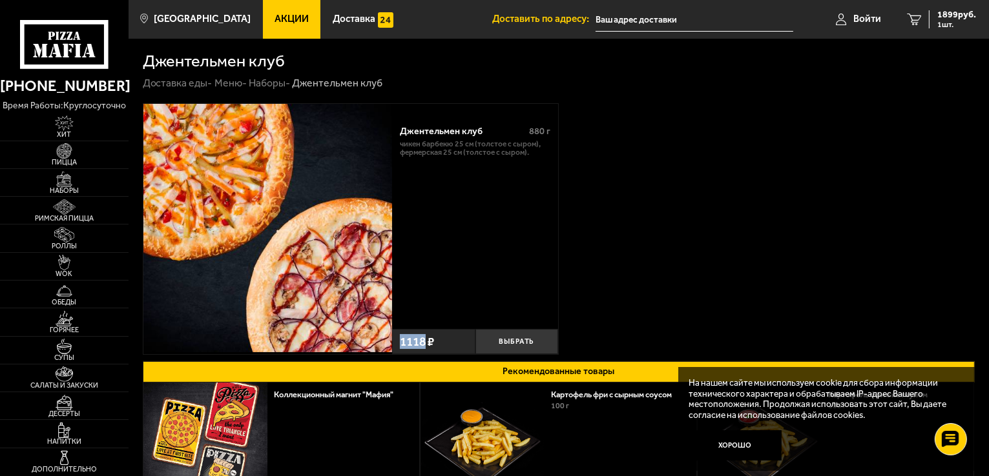
drag, startPoint x: 398, startPoint y: 341, endPoint x: 424, endPoint y: 342, distance: 25.8
click at [424, 342] on div "1118 ₽" at bounding box center [433, 341] width 83 height 25
copy span "1118"
drag, startPoint x: 144, startPoint y: 59, endPoint x: 301, endPoint y: 55, distance: 157.0
click at [301, 55] on section "Джентельмен клуб Доставка еды - Меню - Наборы - Джентельмен клуб Джентельмен кл…" at bounding box center [558, 310] width 860 height 542
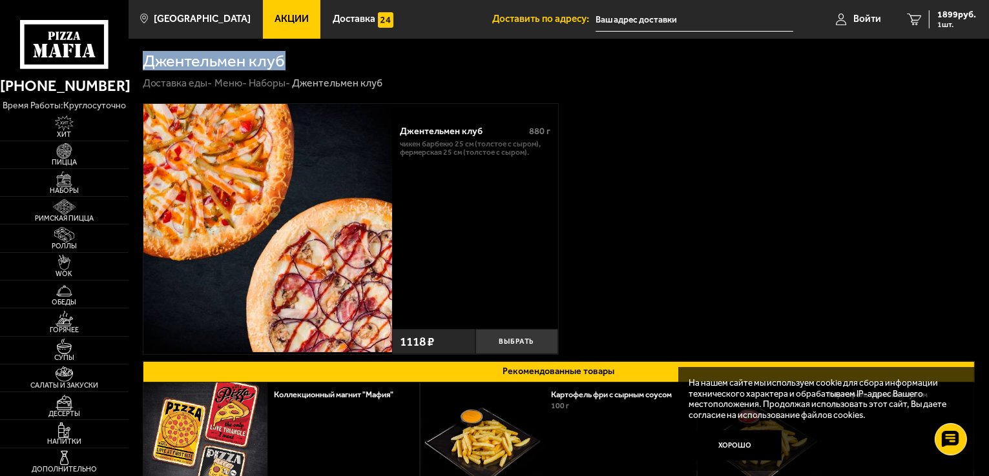
copy h1 "Джентельмен клуб"
click at [77, 180] on img at bounding box center [64, 179] width 39 height 15
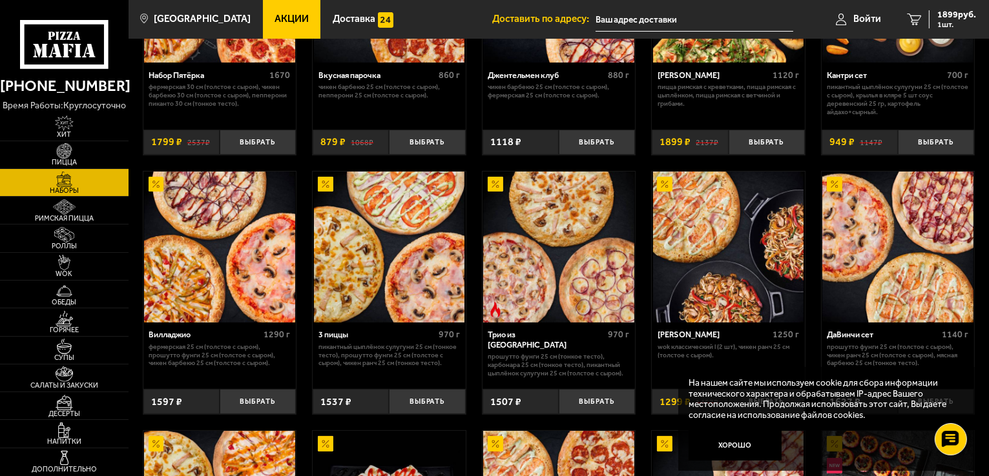
scroll to position [1, 0]
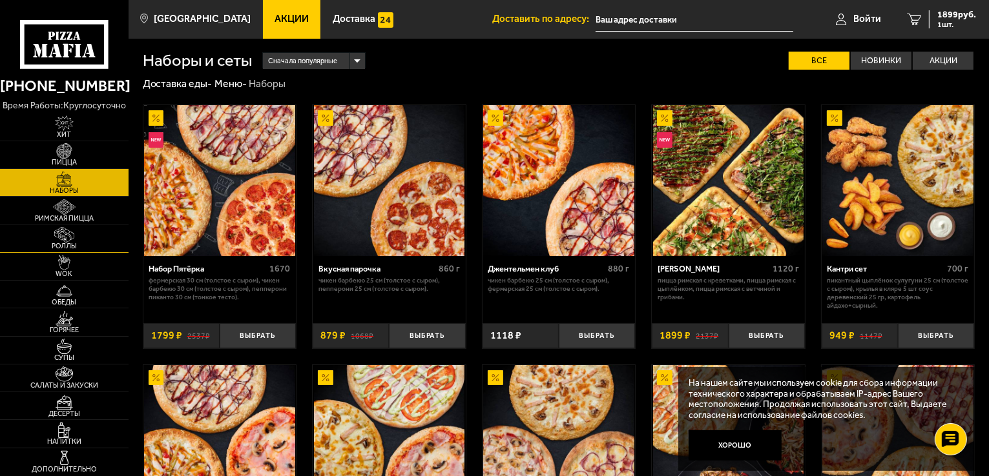
click at [69, 243] on span "Роллы" at bounding box center [64, 246] width 128 height 7
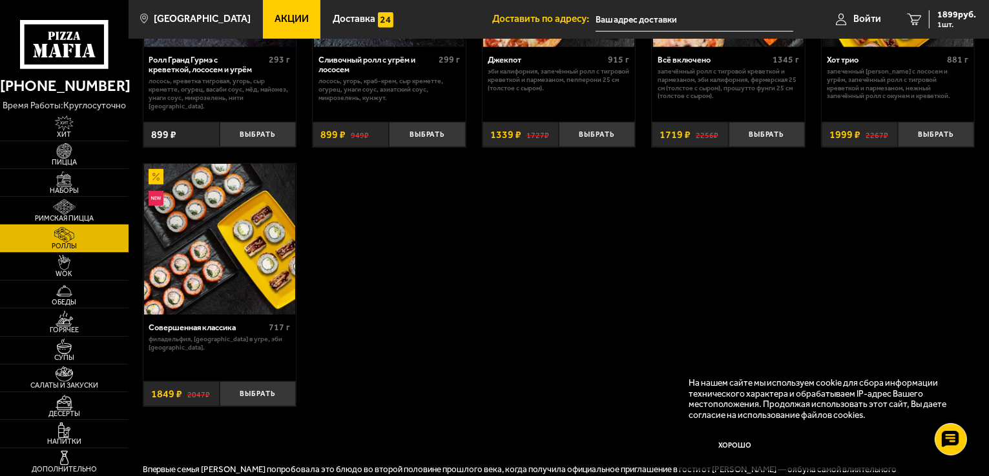
scroll to position [775, 0]
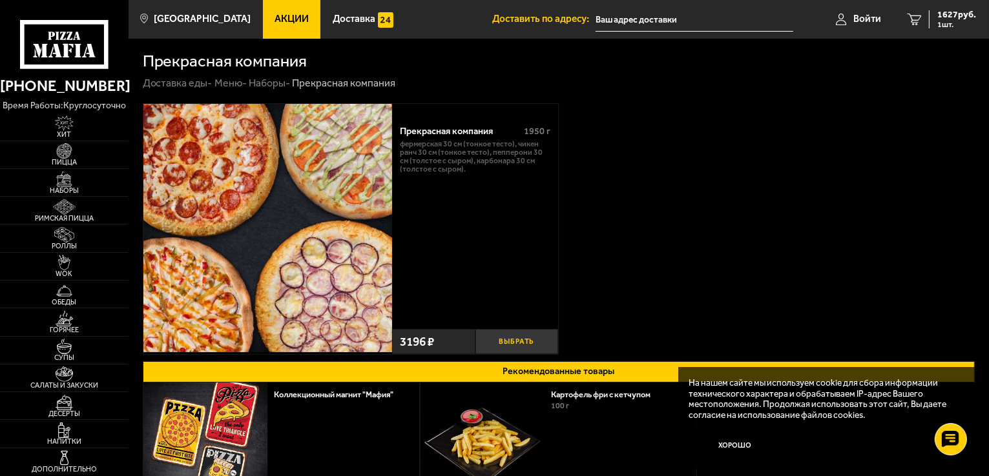
click at [530, 345] on button "Выбрать" at bounding box center [516, 341] width 83 height 25
click at [941, 21] on span "2 шт." at bounding box center [956, 25] width 39 height 8
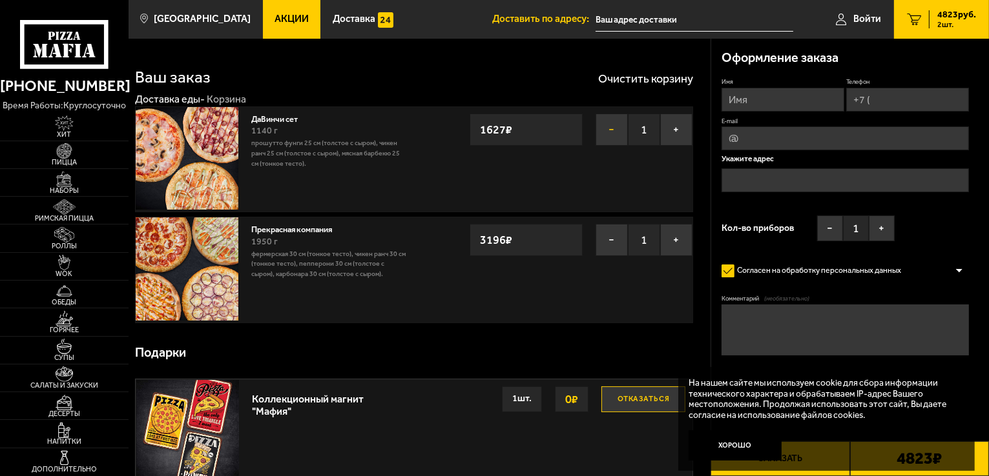
click at [600, 127] on button "−" at bounding box center [611, 130] width 32 height 32
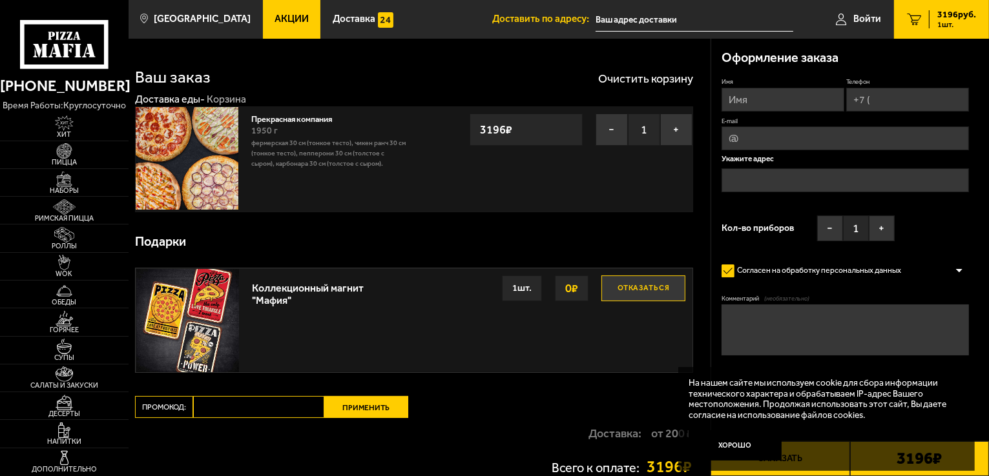
click at [247, 402] on input "Промокод:" at bounding box center [258, 407] width 131 height 22
paste input "mf0051"
type input "mf0051"
click at [380, 401] on button "Применить" at bounding box center [366, 407] width 84 height 22
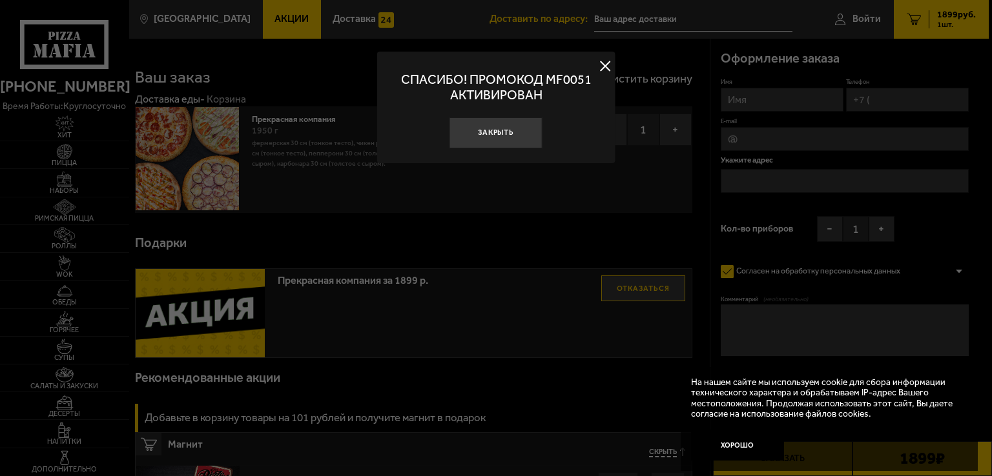
click at [602, 61] on button at bounding box center [604, 66] width 19 height 19
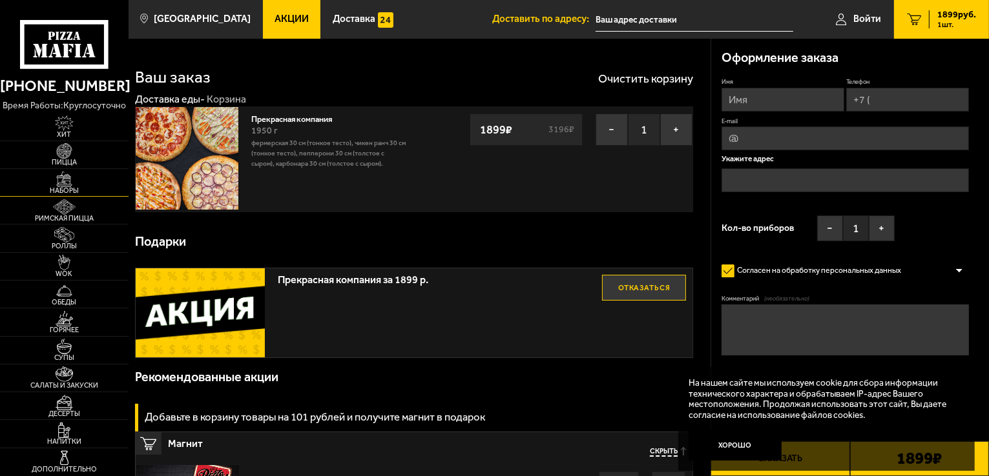
click at [73, 187] on span "Наборы" at bounding box center [64, 190] width 128 height 7
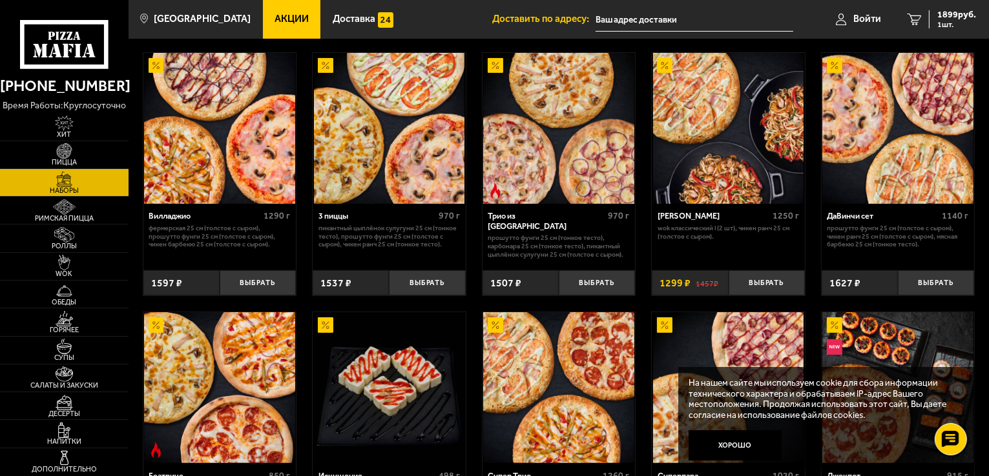
scroll to position [323, 0]
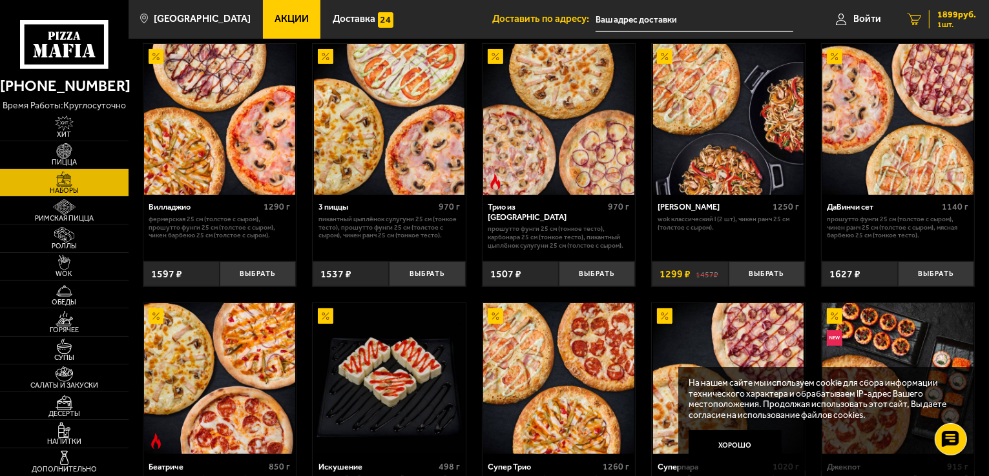
click at [963, 12] on span "1899 руб." at bounding box center [956, 14] width 39 height 9
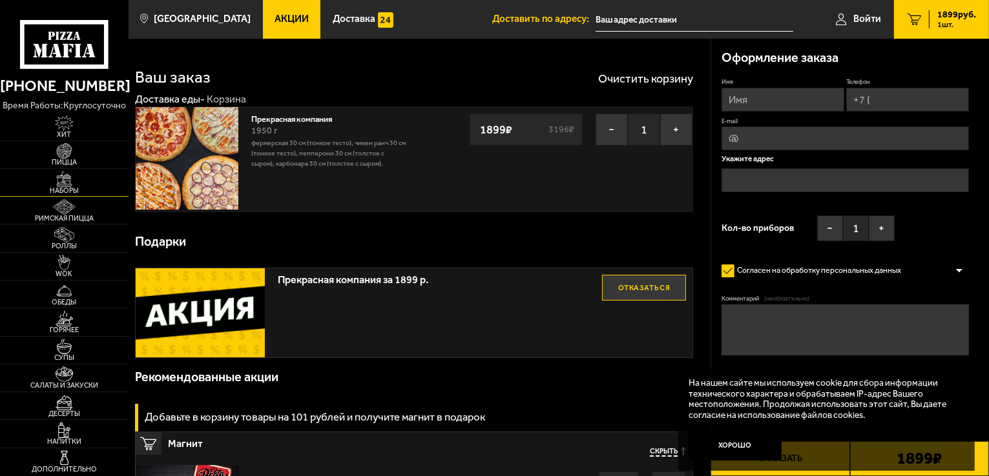
click at [72, 183] on img at bounding box center [64, 179] width 39 height 15
drag, startPoint x: 502, startPoint y: 130, endPoint x: 468, endPoint y: 130, distance: 34.2
click at [468, 130] on div "Прекрасная компания 1950 г Фермерская 30 см (тонкое тесто), Чикен Ранч 30 см (т…" at bounding box center [414, 160] width 558 height 106
copy strong "1899"
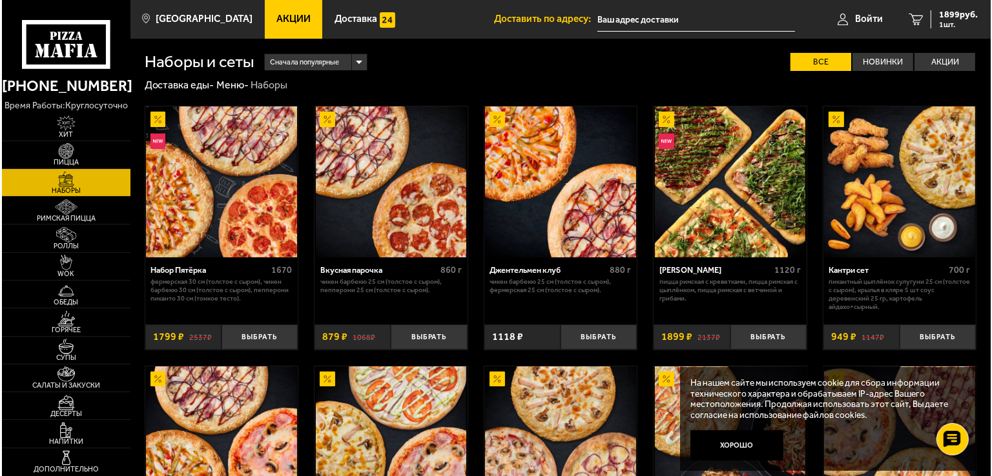
scroll to position [1340, 0]
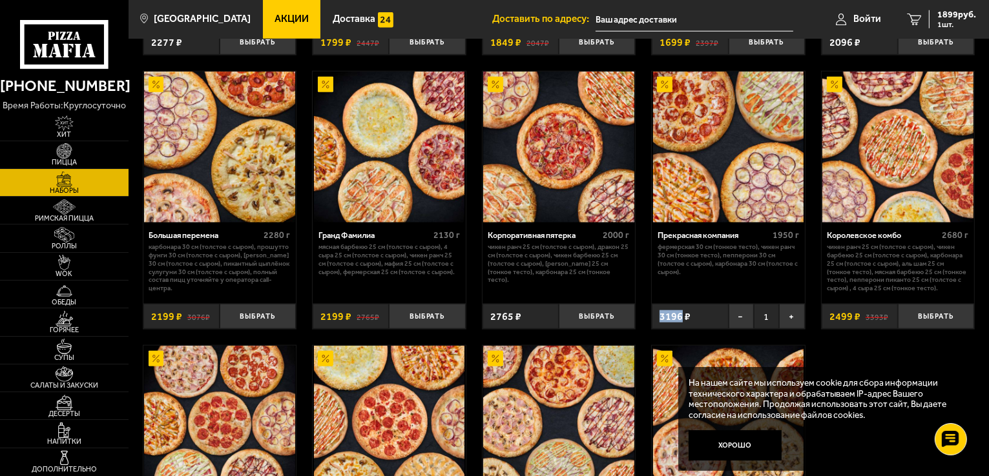
drag, startPoint x: 680, startPoint y: 322, endPoint x: 659, endPoint y: 323, distance: 21.4
click at [659, 322] on span "3196 ₽" at bounding box center [674, 317] width 31 height 10
copy span "3196"
click at [713, 240] on div "Прекрасная компания" at bounding box center [713, 235] width 112 height 10
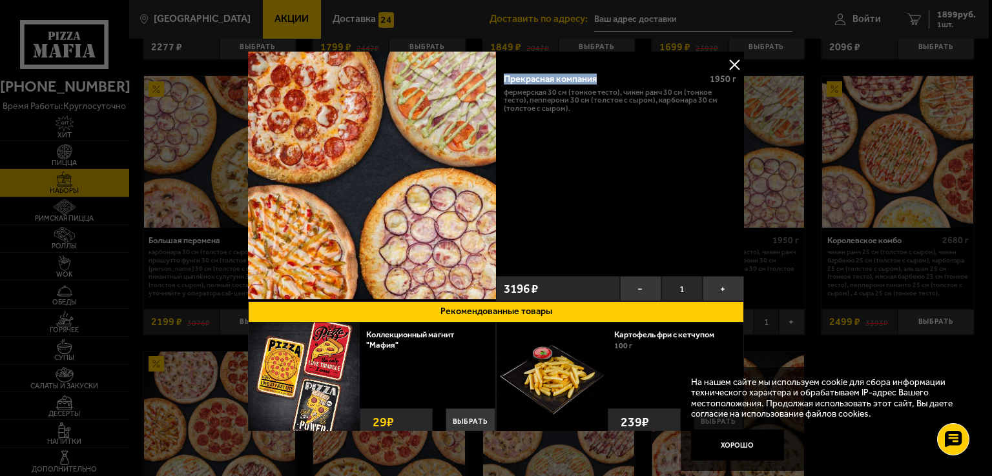
drag, startPoint x: 500, startPoint y: 79, endPoint x: 597, endPoint y: 76, distance: 96.9
click at [597, 76] on div "Прекрасная компания 1950 г Фермерская 30 см (тонкое тесто), Чикен Ранч 30 см (т…" at bounding box center [620, 168] width 248 height 207
copy div "Прекрасная компания"
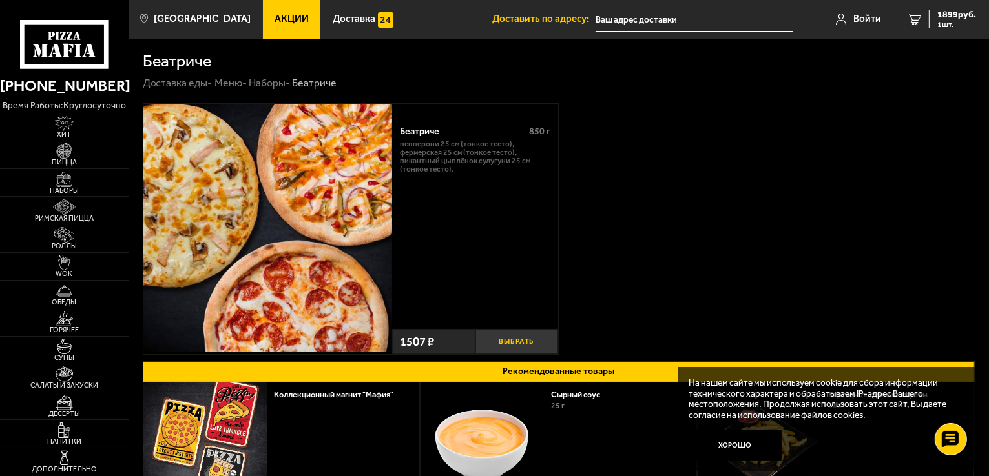
click at [522, 344] on button "Выбрать" at bounding box center [516, 341] width 83 height 25
click at [948, 21] on span "2 шт." at bounding box center [956, 25] width 39 height 8
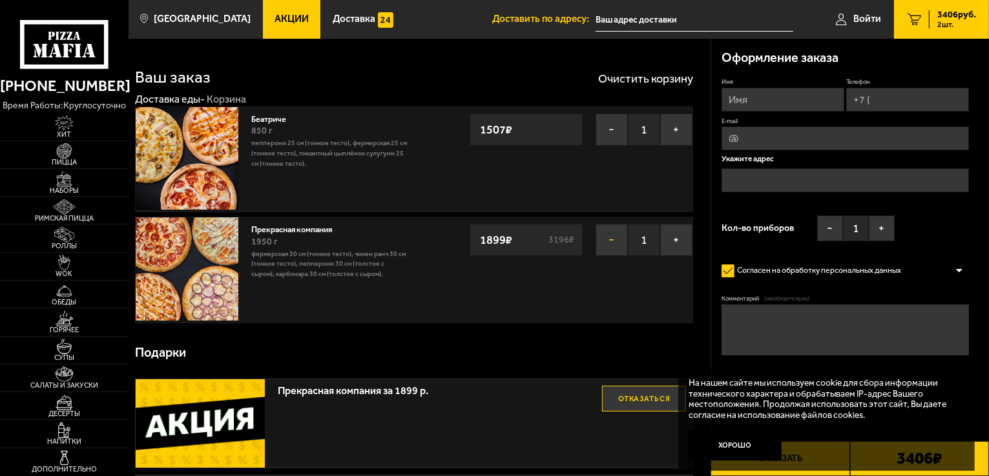
click at [608, 243] on button "−" at bounding box center [611, 240] width 32 height 32
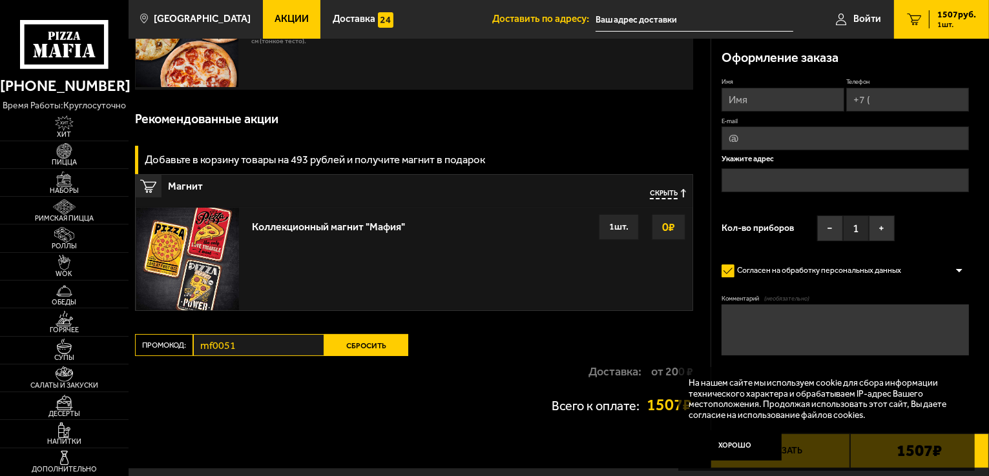
scroll to position [129, 0]
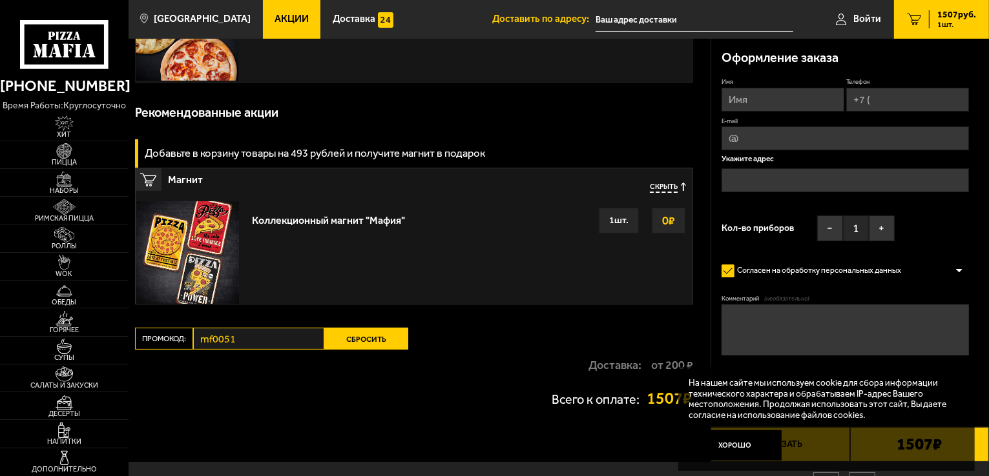
click at [394, 339] on button "Сбросить" at bounding box center [366, 339] width 84 height 22
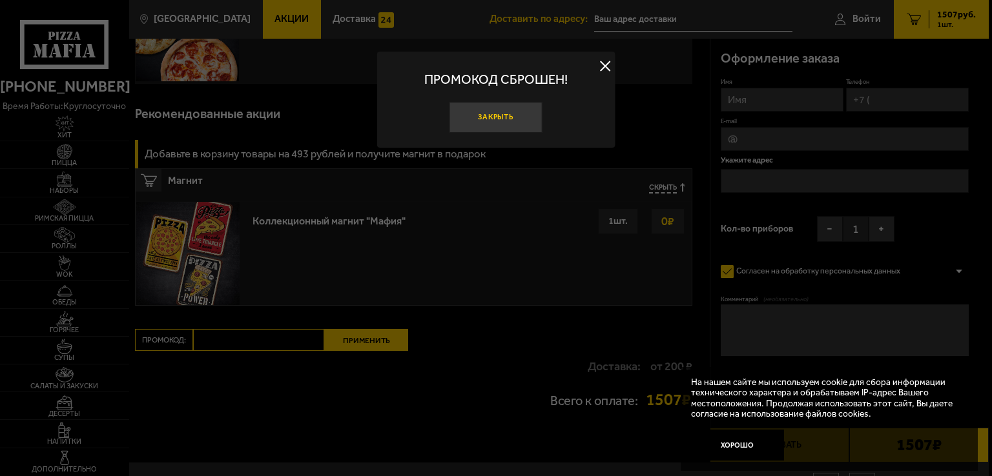
click at [483, 113] on button "Закрыть" at bounding box center [495, 117] width 93 height 31
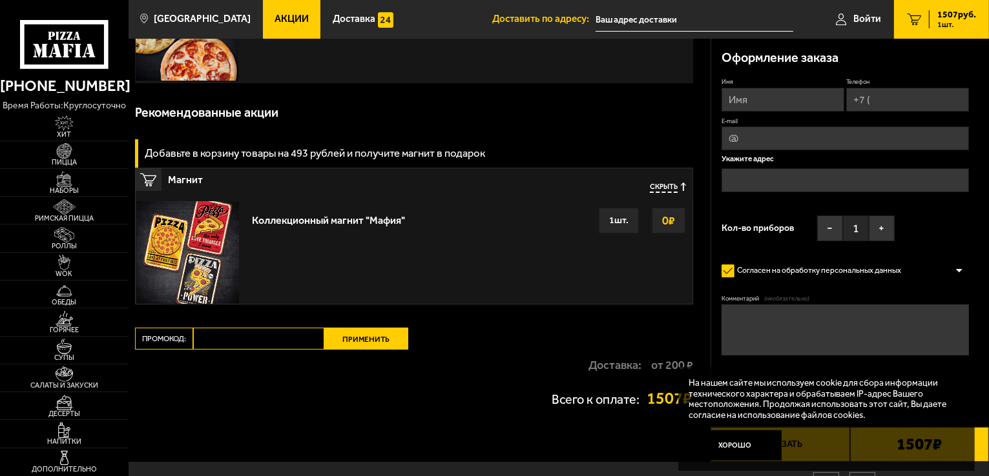
click at [287, 323] on div "Ваш заказ Очистить корзину Доставка еды - Корзина Беатриче 850 г Пепперони 25 с…" at bounding box center [419, 186] width 582 height 553
click at [280, 334] on input "Промокод:" at bounding box center [258, 339] width 131 height 22
paste input "mf0165"
type input "mf0165"
click at [373, 333] on button "Применить" at bounding box center [366, 339] width 84 height 22
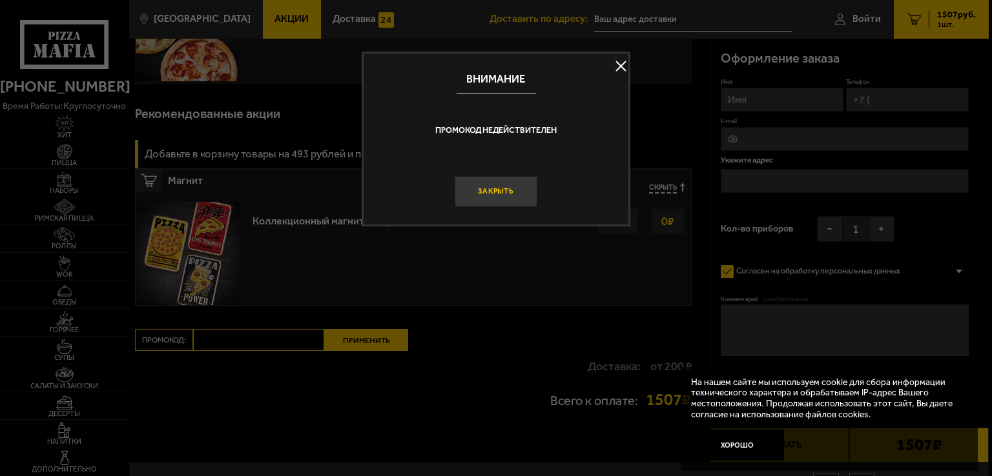
click at [486, 194] on button "Закрыть" at bounding box center [496, 191] width 83 height 31
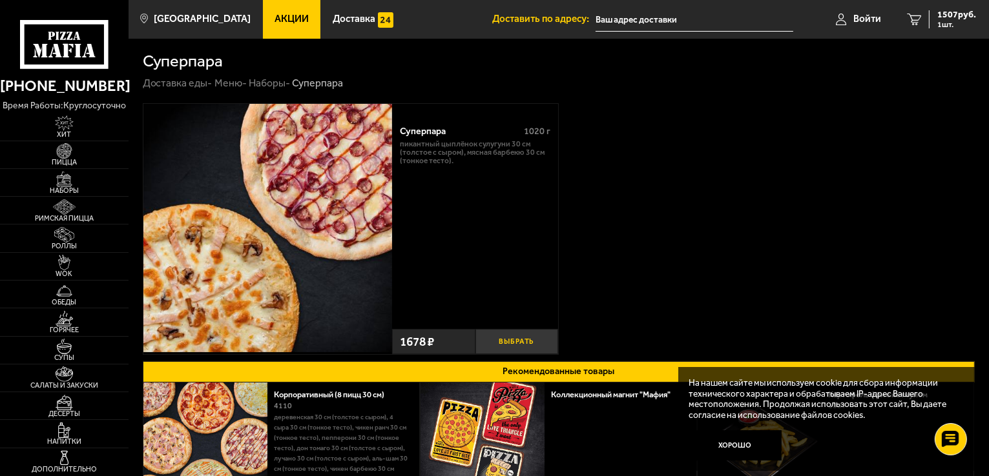
click at [501, 340] on button "Выбрать" at bounding box center [516, 341] width 83 height 25
click at [943, 21] on span "2 шт." at bounding box center [956, 25] width 39 height 8
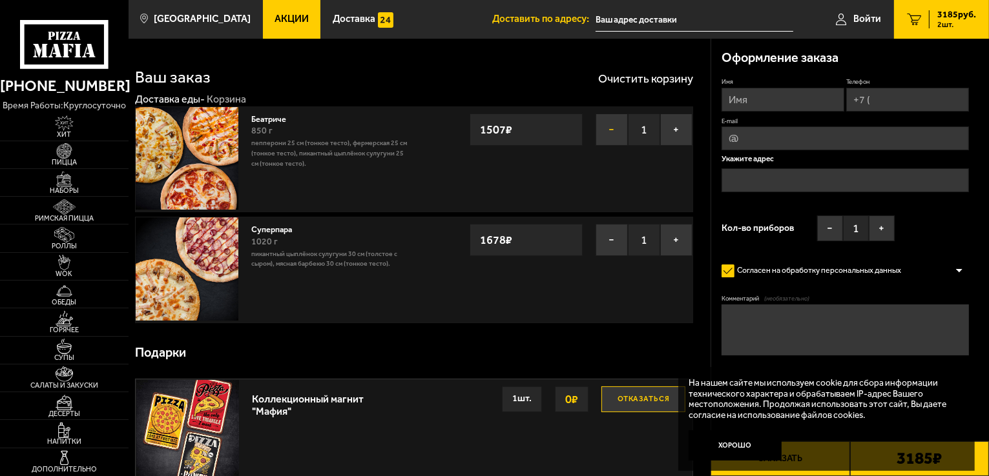
click at [612, 135] on button "−" at bounding box center [611, 130] width 32 height 32
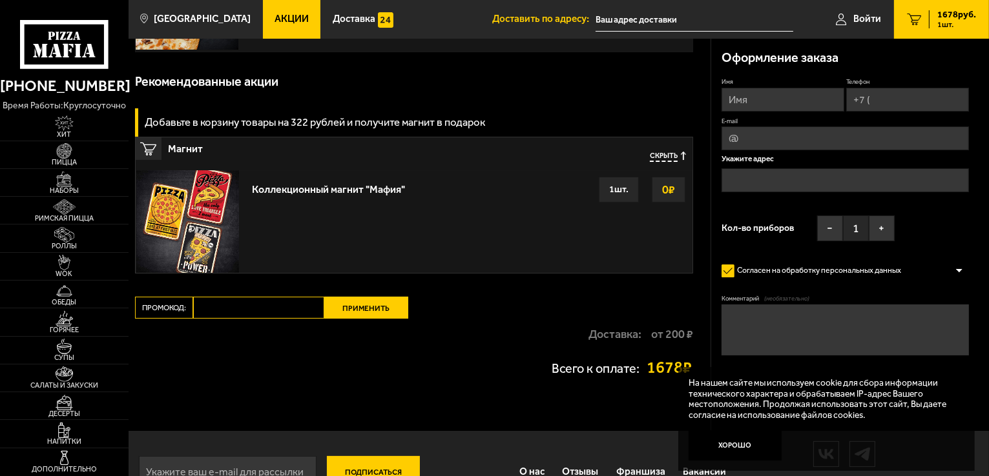
scroll to position [194, 0]
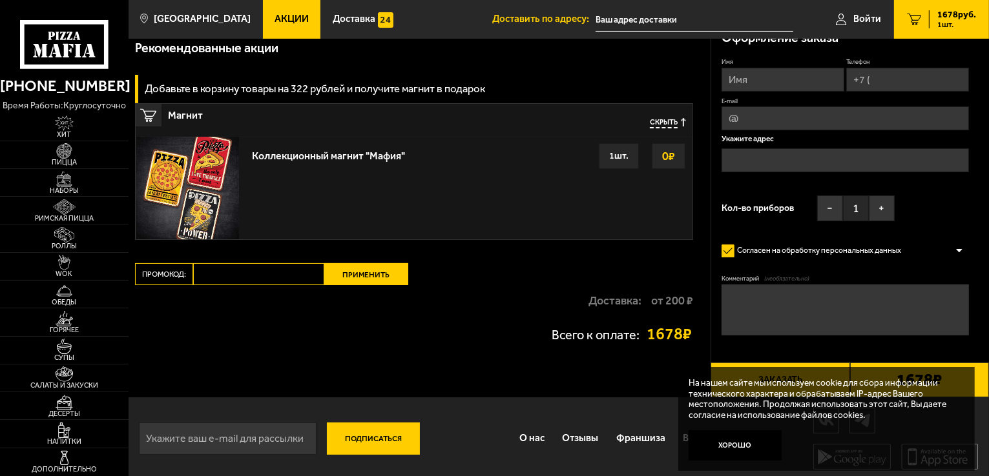
click at [294, 276] on input "Промокод:" at bounding box center [258, 274] width 131 height 22
paste input "mf0039"
type input "mf0039"
click at [385, 276] on button "Применить" at bounding box center [366, 274] width 84 height 22
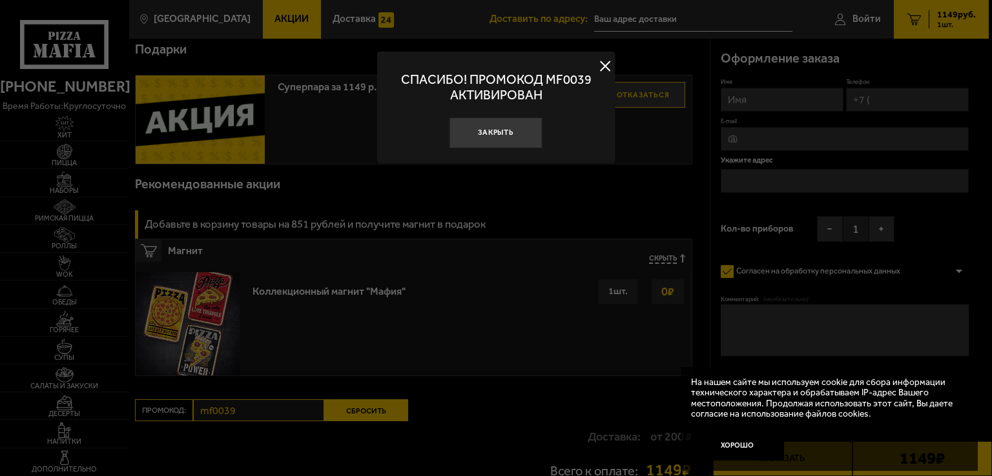
click at [600, 69] on button at bounding box center [604, 66] width 19 height 19
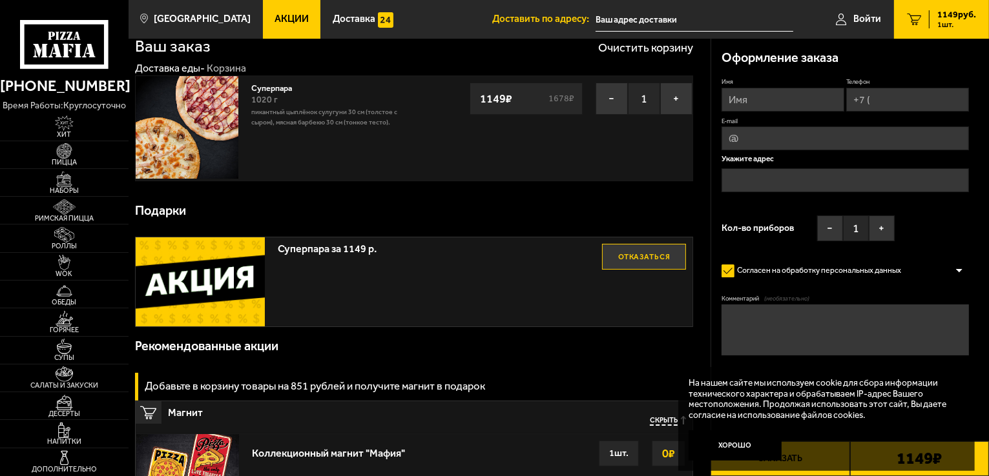
scroll to position [0, 0]
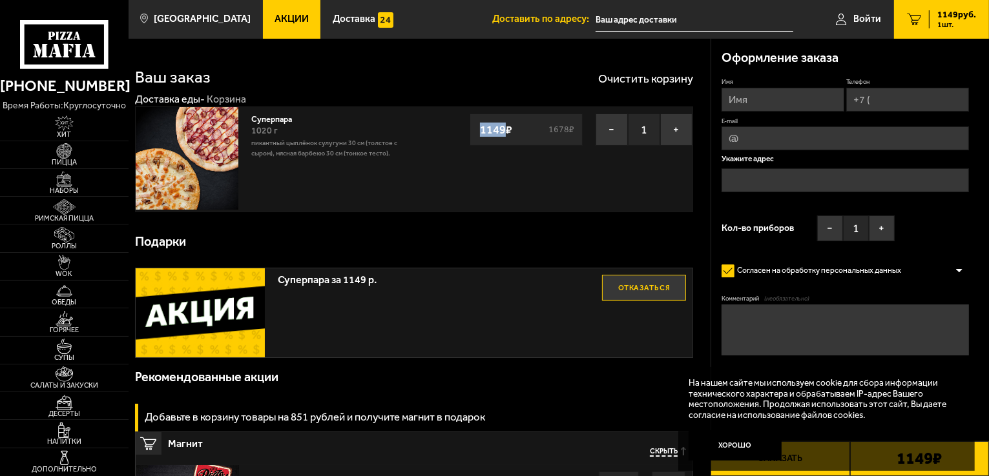
drag, startPoint x: 503, startPoint y: 128, endPoint x: 476, endPoint y: 132, distance: 26.9
click at [476, 132] on strong "1149 ₽" at bounding box center [495, 130] width 39 height 25
copy strong "1149"
drag, startPoint x: 548, startPoint y: 127, endPoint x: 566, endPoint y: 128, distance: 18.1
click at [566, 128] on s "1678 ₽" at bounding box center [561, 129] width 29 height 9
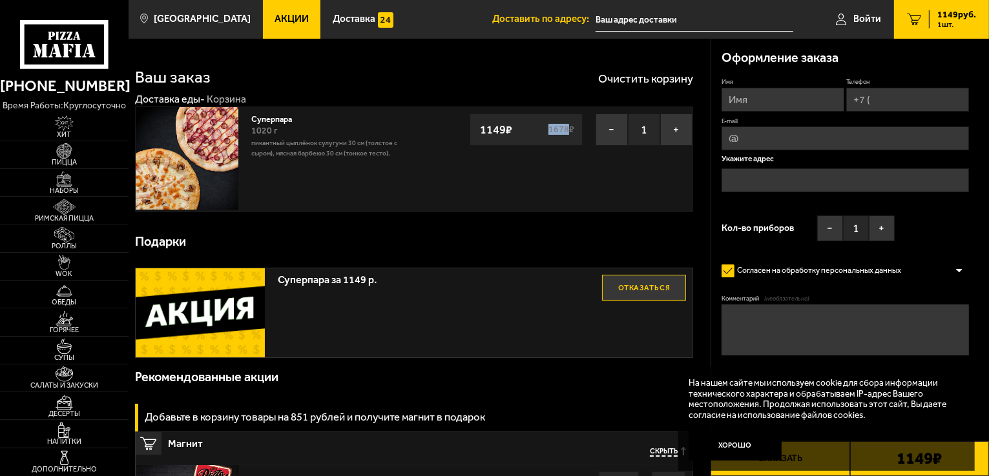
copy s "1678"
